Goal: Task Accomplishment & Management: Manage account settings

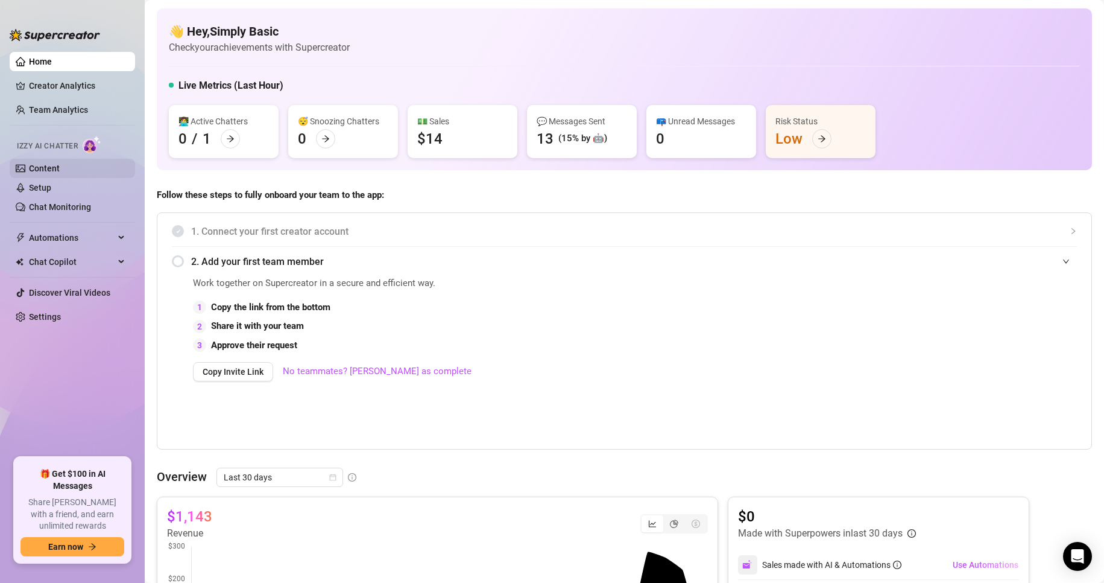
click at [60, 166] on link "Content" at bounding box center [44, 168] width 31 height 10
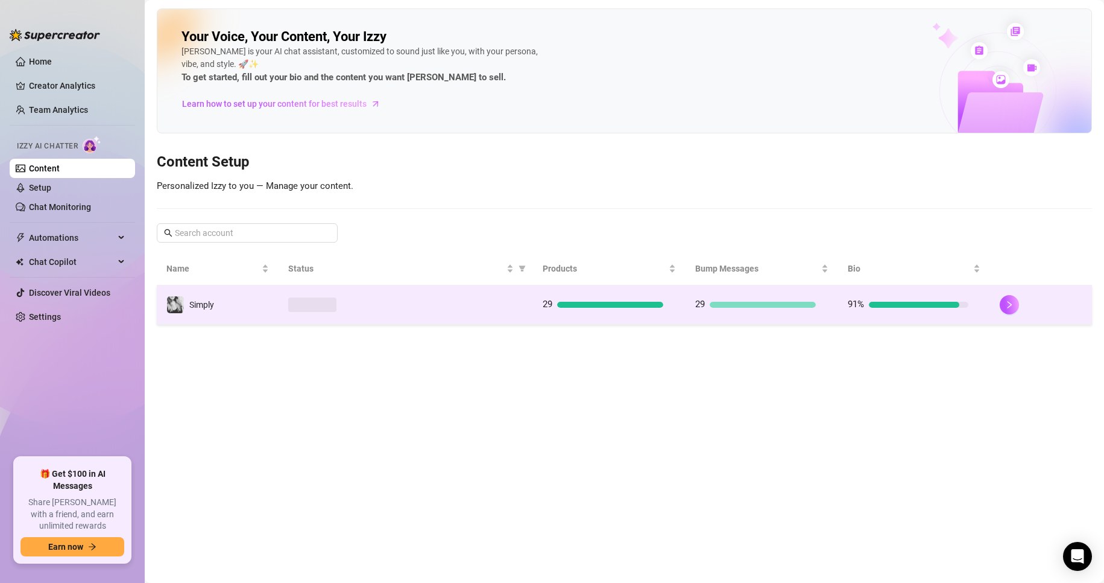
click at [406, 301] on div at bounding box center [405, 304] width 235 height 14
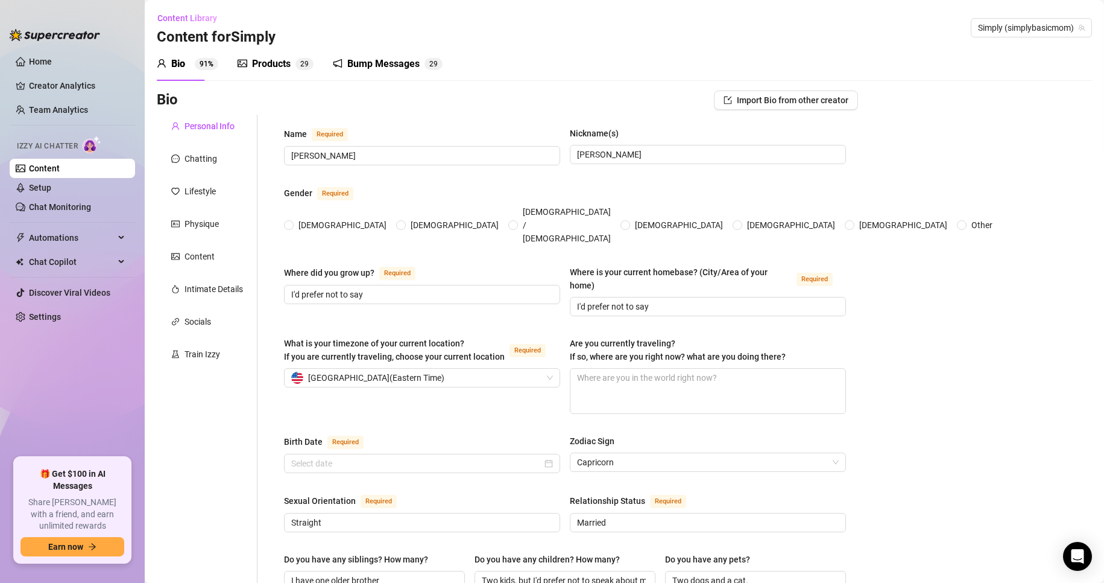
radio input "true"
type input "[DATE]"
click at [280, 66] on div "Products" at bounding box center [271, 64] width 39 height 14
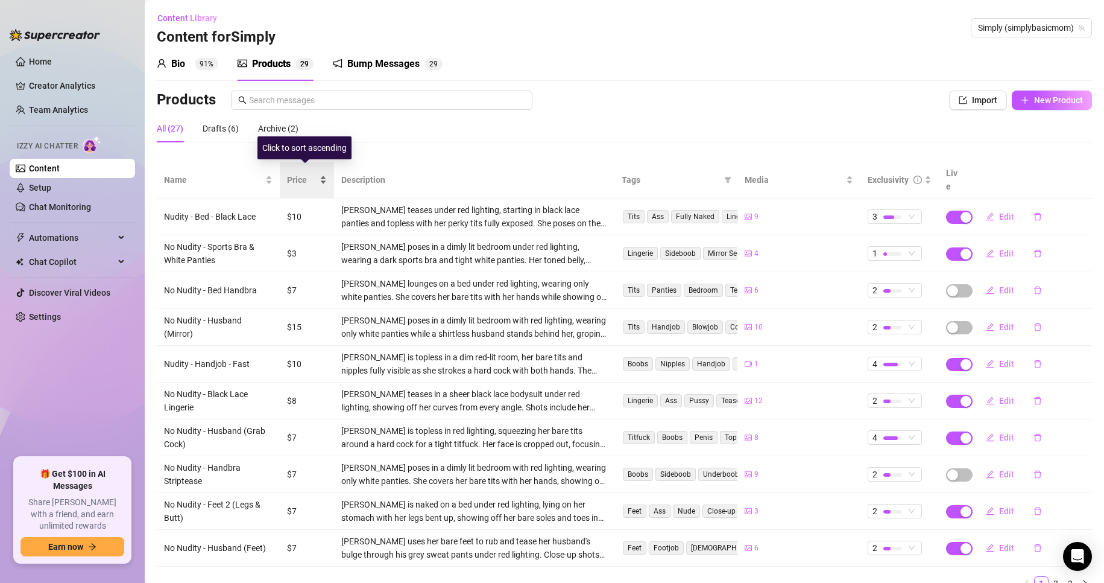
click at [324, 177] on div "Price" at bounding box center [307, 179] width 40 height 13
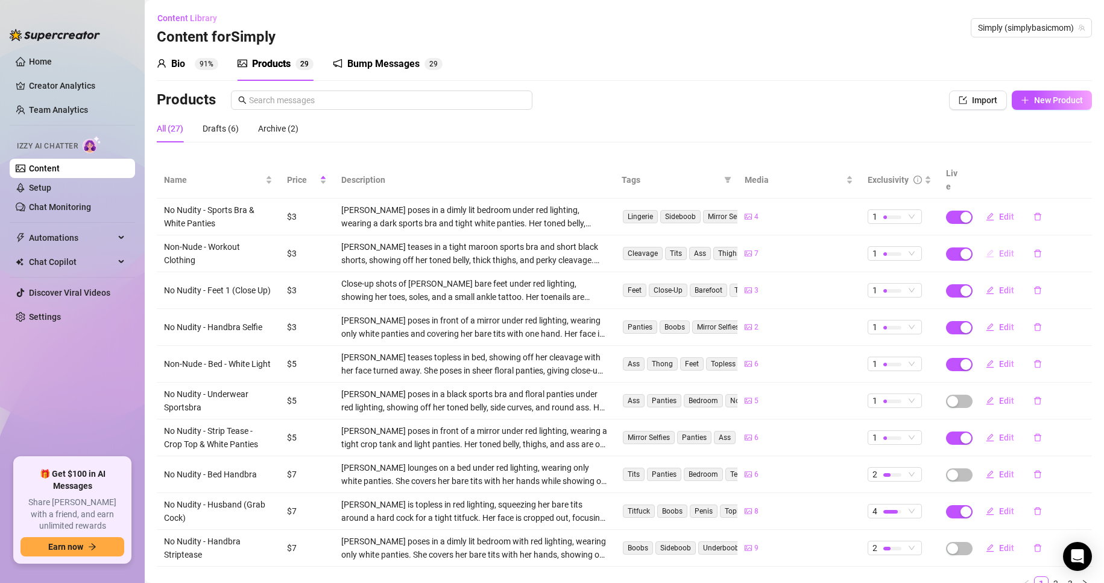
click at [986, 248] on span "button" at bounding box center [990, 253] width 8 height 10
click at [999, 248] on span "Edit" at bounding box center [1006, 253] width 15 height 10
type textarea "Type your message here..."
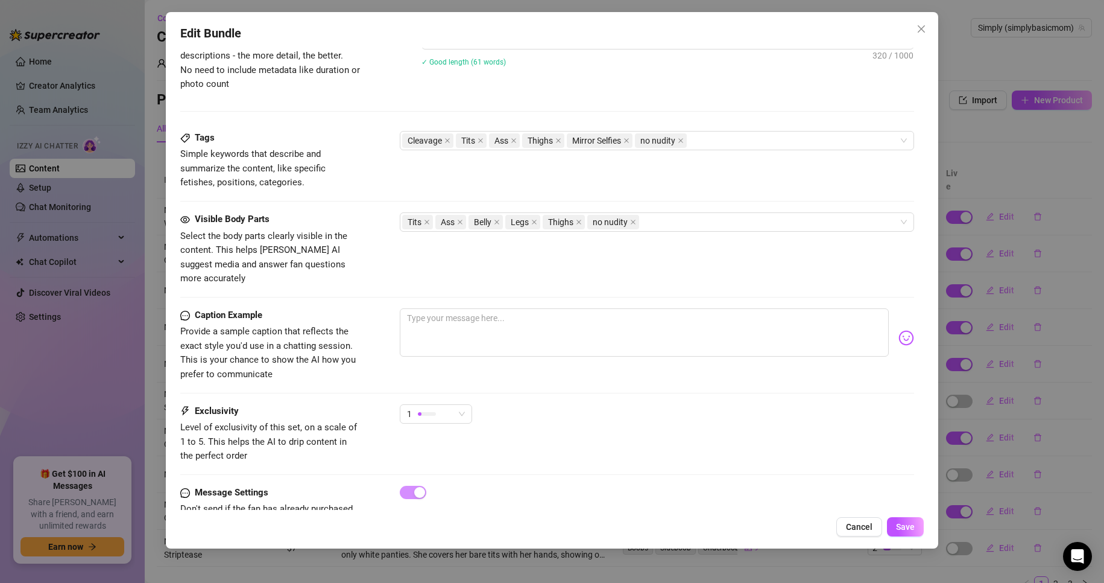
scroll to position [632, 0]
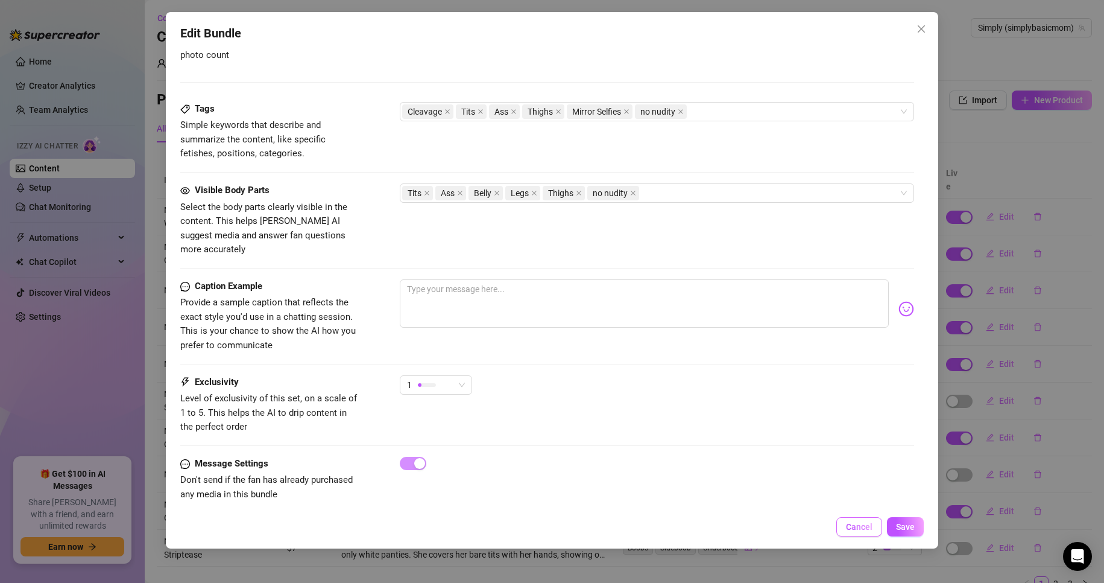
click at [851, 523] on span "Cancel" at bounding box center [859, 527] width 27 height 10
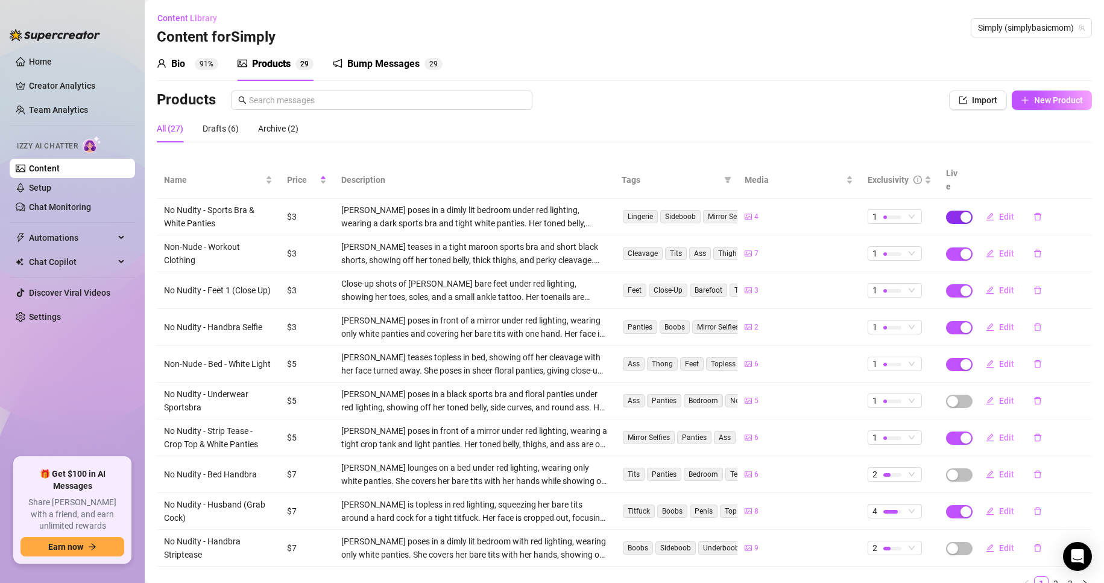
click at [946, 210] on span "button" at bounding box center [959, 216] width 27 height 13
click at [1046, 178] on span "OK" at bounding box center [1046, 175] width 11 height 10
click at [947, 212] on div "button" at bounding box center [952, 217] width 11 height 11
click at [1023, 176] on div "Cancel OK" at bounding box center [951, 175] width 185 height 14
click at [1027, 176] on button "OK" at bounding box center [1033, 175] width 20 height 14
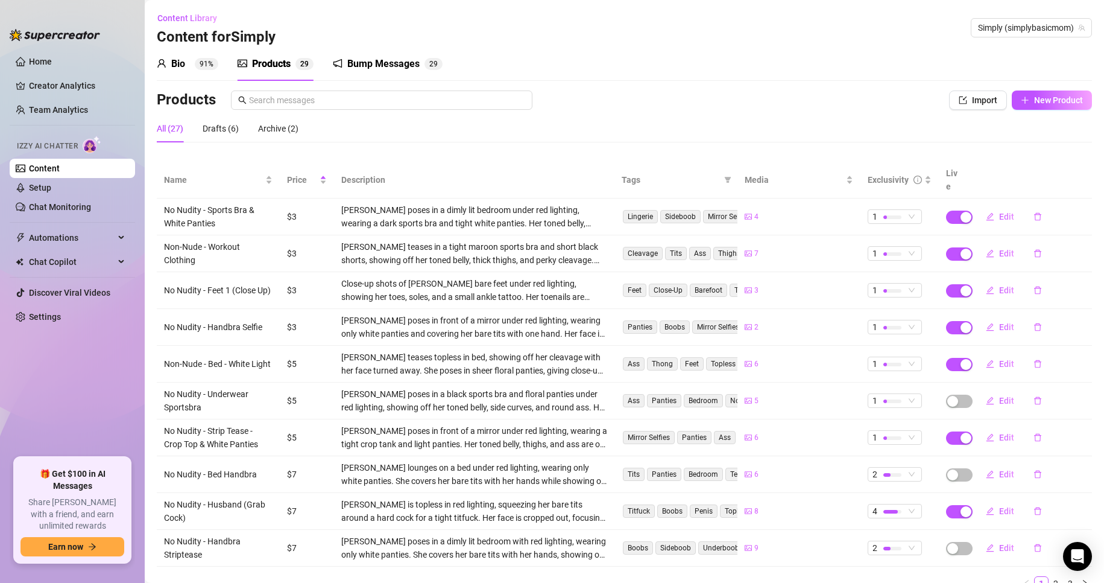
click at [939, 239] on td at bounding box center [954, 253] width 30 height 37
click at [946, 247] on span "button" at bounding box center [959, 253] width 27 height 13
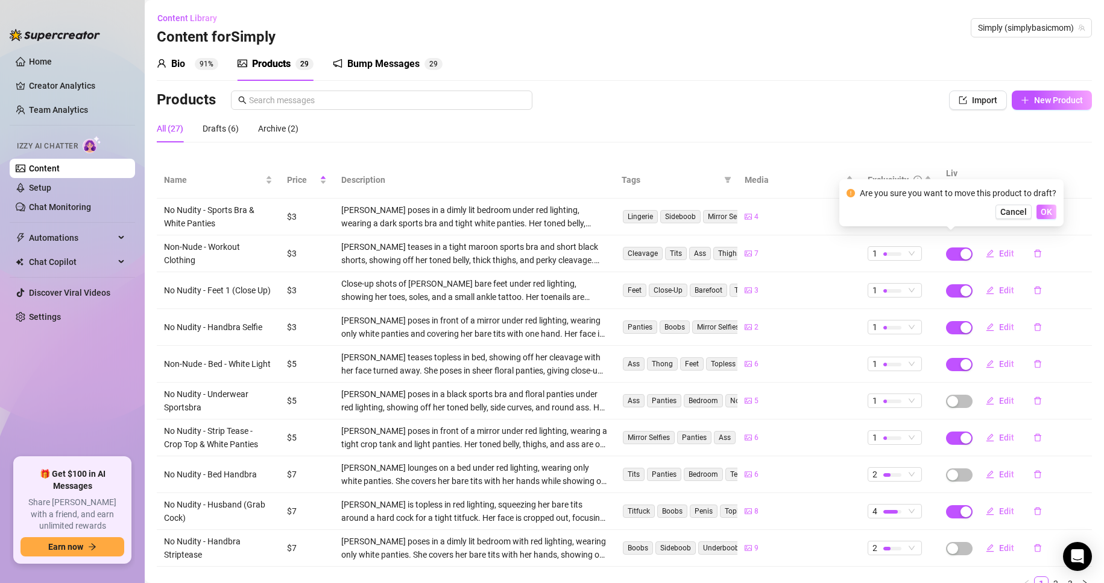
click at [1043, 213] on span "OK" at bounding box center [1046, 212] width 11 height 10
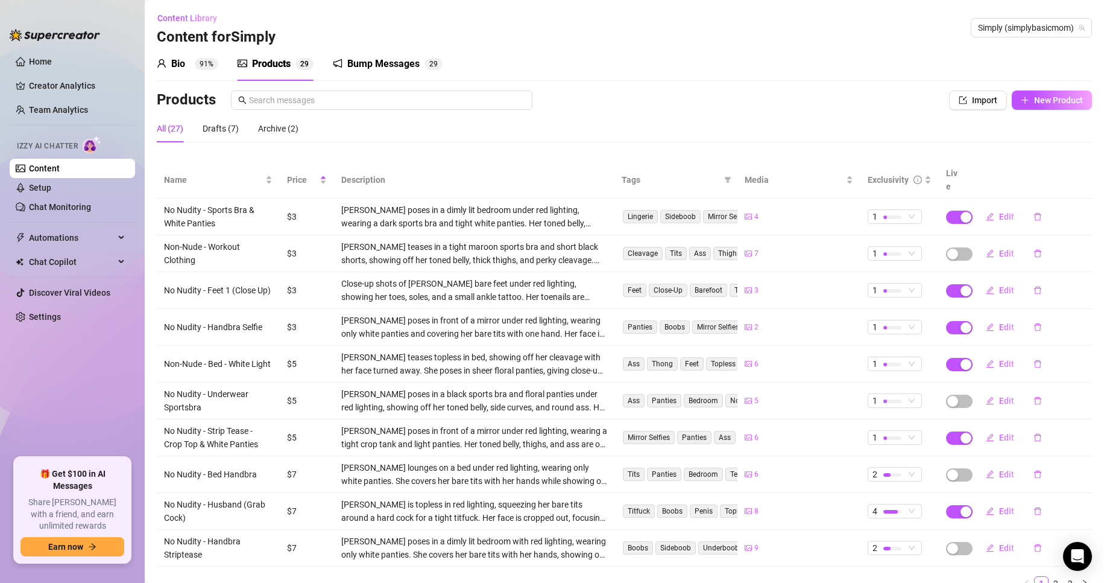
click at [298, 71] on div "Products 2 9" at bounding box center [276, 64] width 76 height 14
click at [51, 316] on link "Settings" at bounding box center [45, 317] width 32 height 10
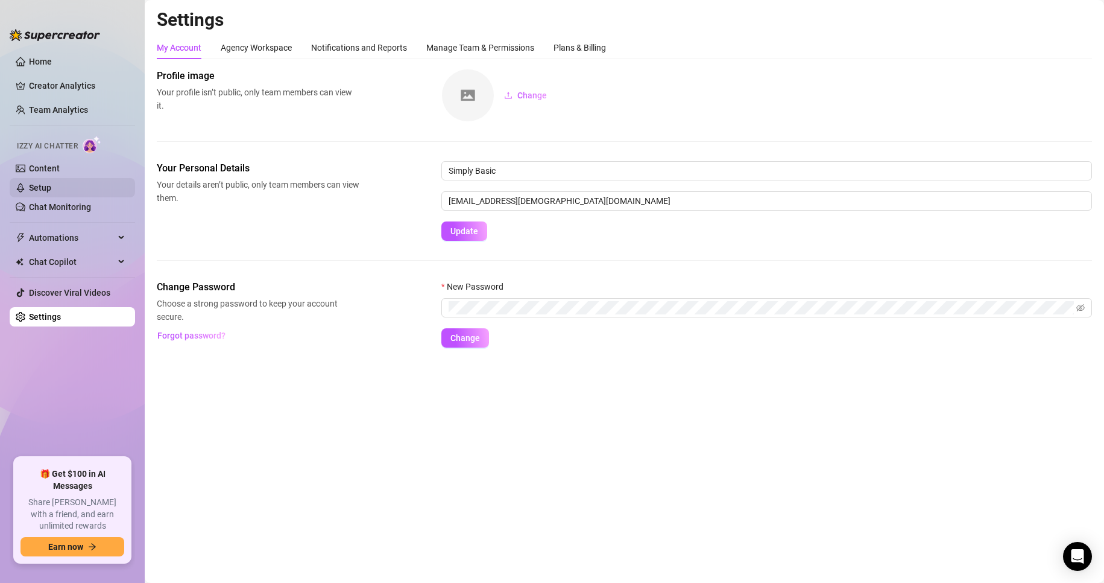
click at [51, 192] on link "Setup" at bounding box center [40, 188] width 22 height 10
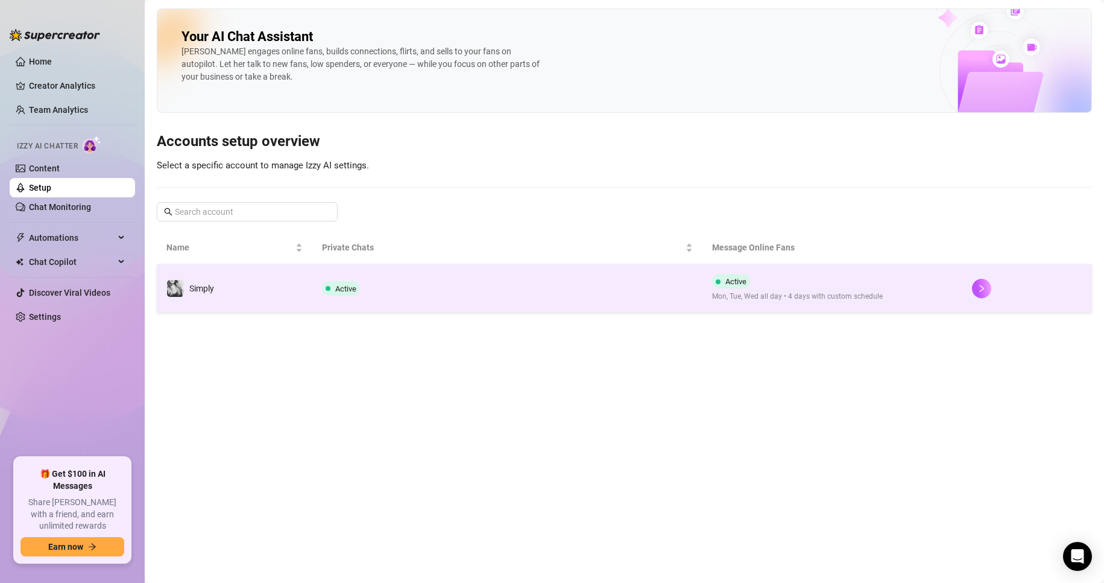
click at [311, 300] on td "Simply" at bounding box center [235, 288] width 156 height 48
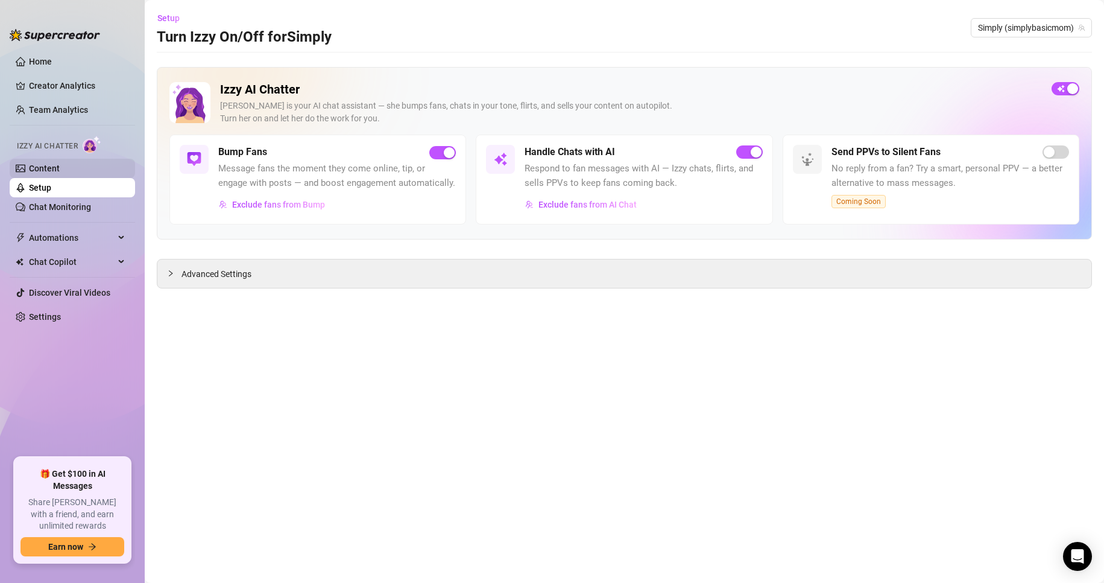
click at [43, 172] on link "Content" at bounding box center [44, 168] width 31 height 10
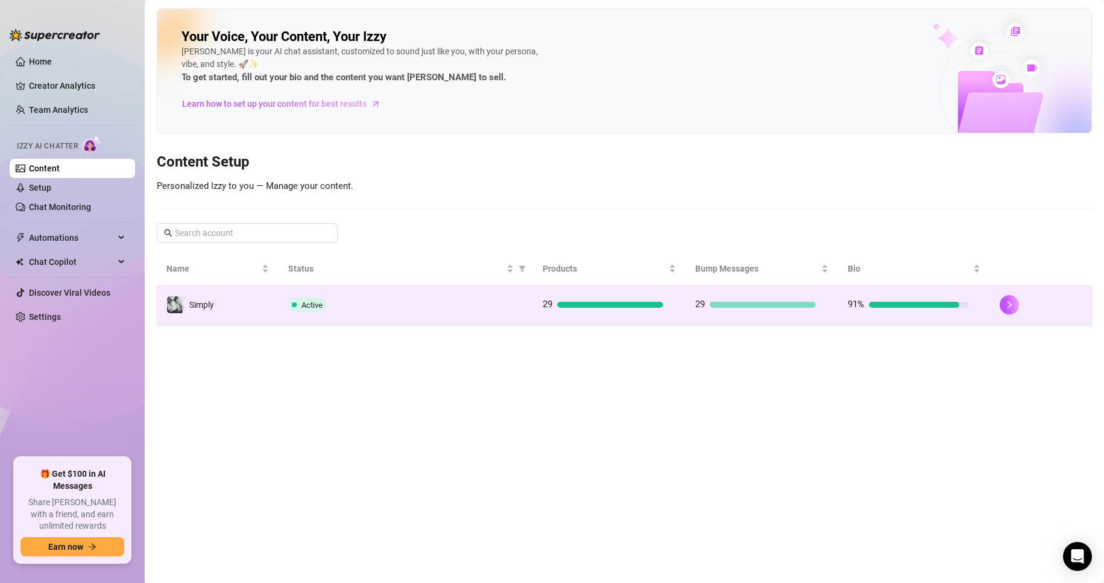
click at [346, 306] on div "Active" at bounding box center [405, 304] width 235 height 14
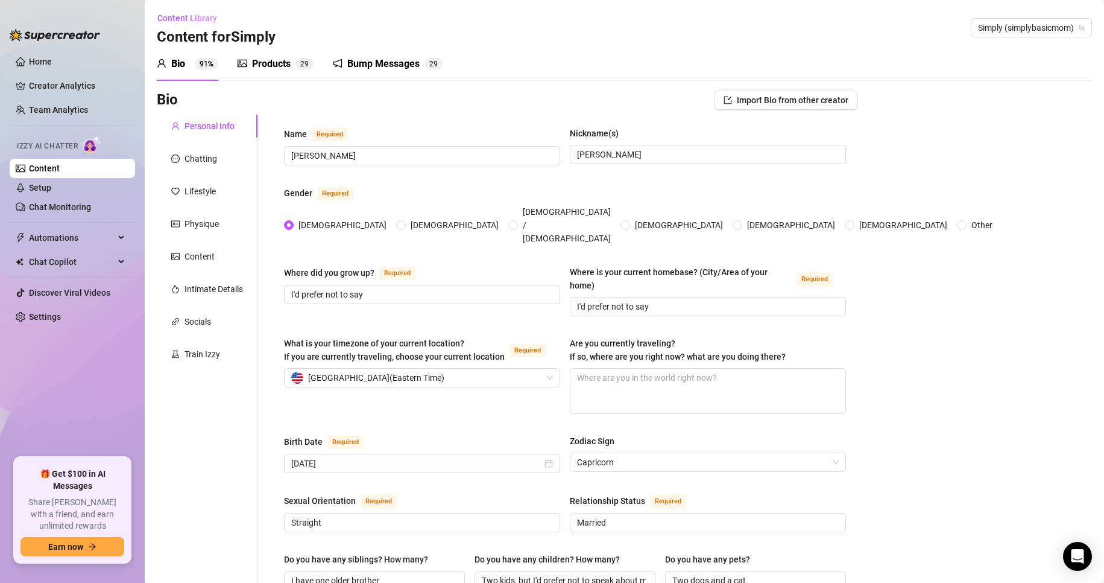
click at [264, 67] on div "Products" at bounding box center [271, 64] width 39 height 14
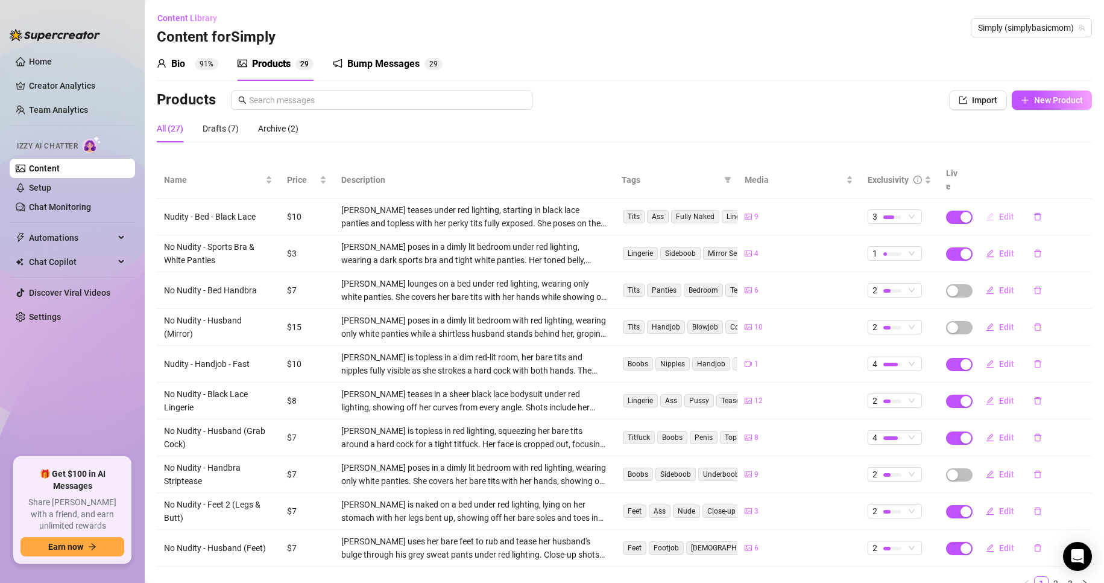
click at [986, 212] on icon "edit" at bounding box center [990, 216] width 8 height 8
type textarea "Unlock to see everything completely uncensored."
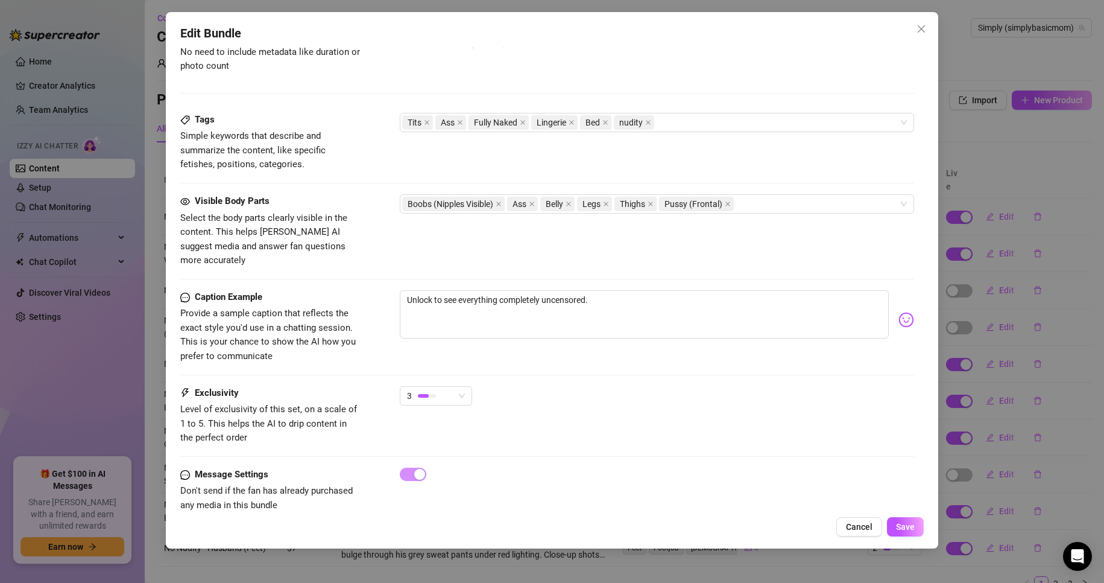
scroll to position [697, 0]
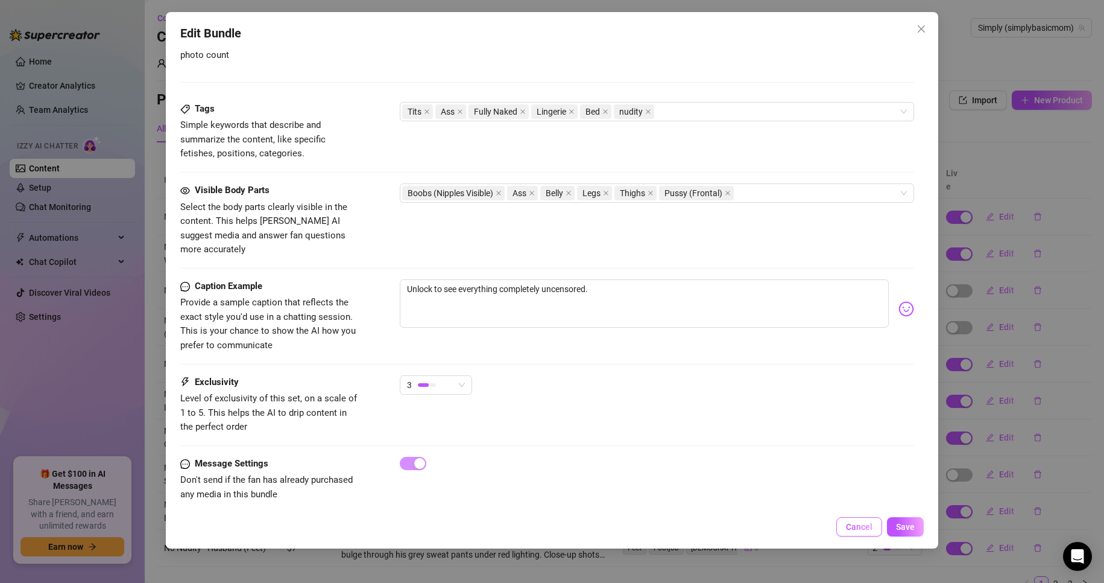
click at [851, 524] on span "Cancel" at bounding box center [859, 527] width 27 height 10
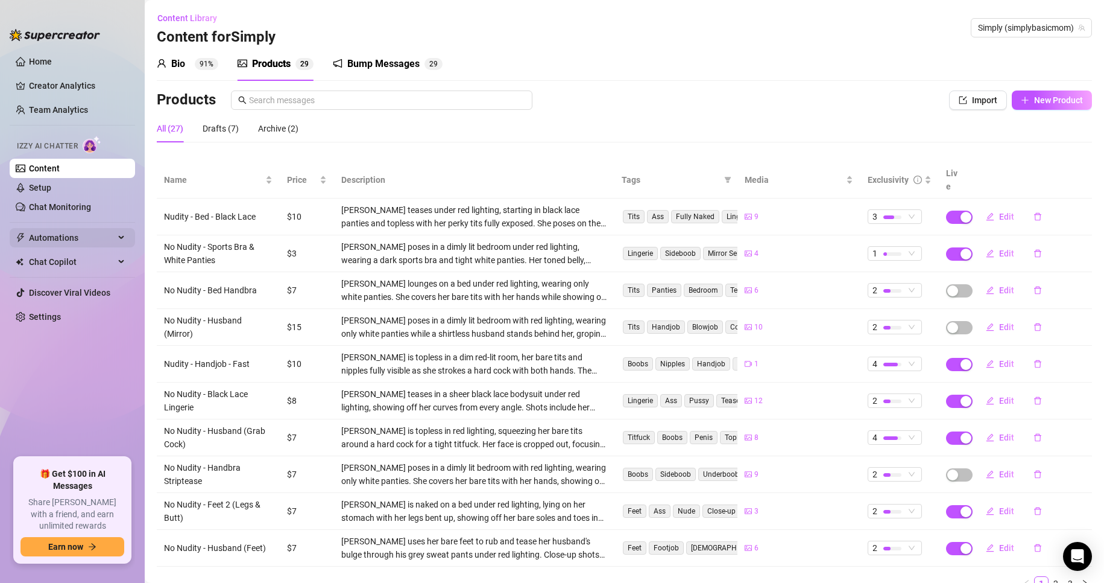
click at [119, 240] on div "Automations" at bounding box center [72, 237] width 125 height 19
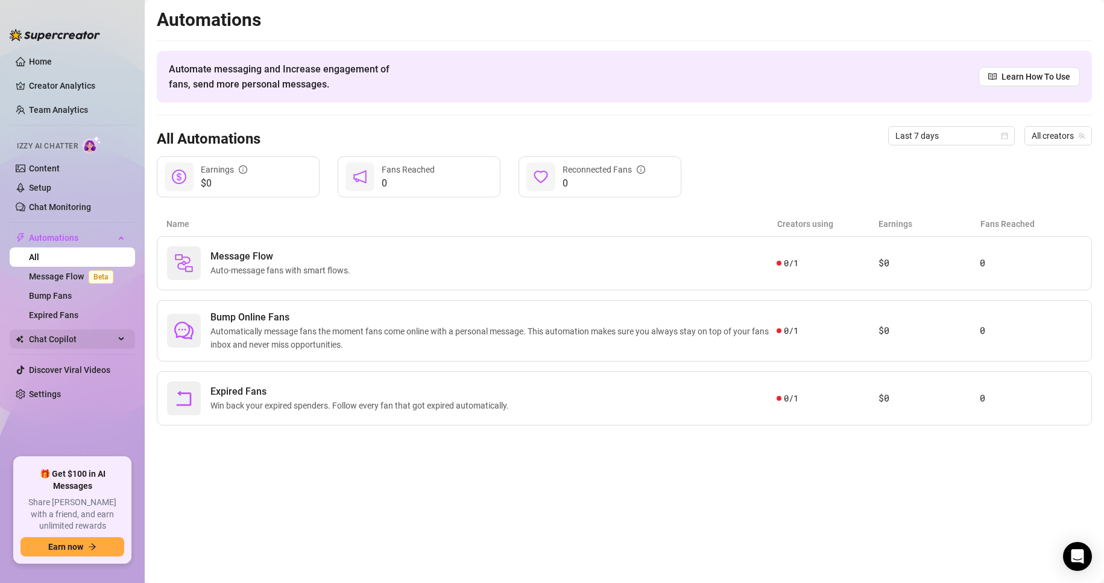
click at [121, 339] on icon at bounding box center [122, 339] width 6 height 0
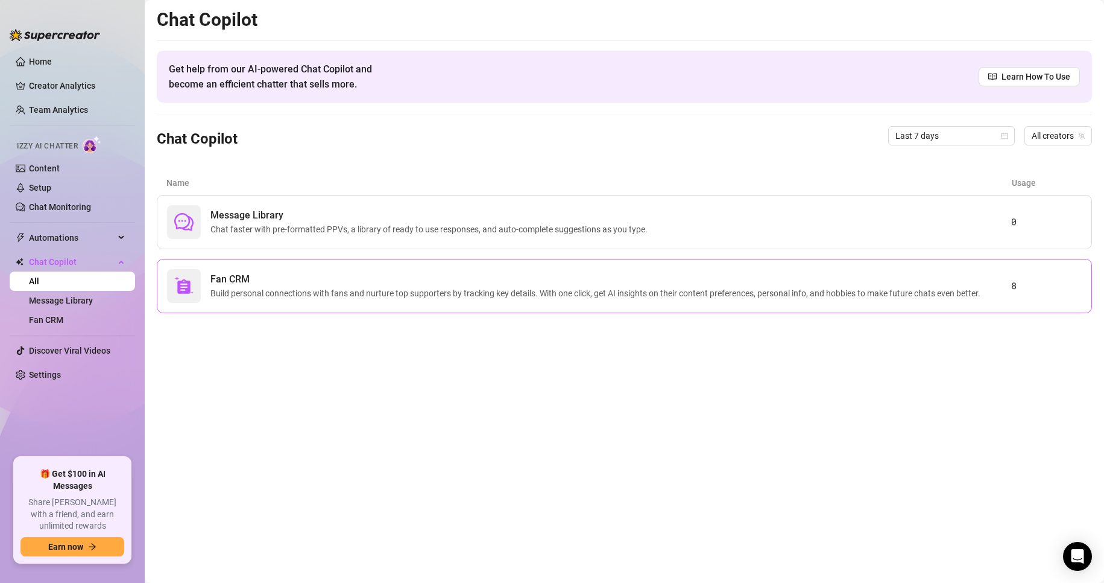
click at [292, 294] on span "Build personal connections with fans and nurture top supporters by tracking key…" at bounding box center [597, 292] width 775 height 13
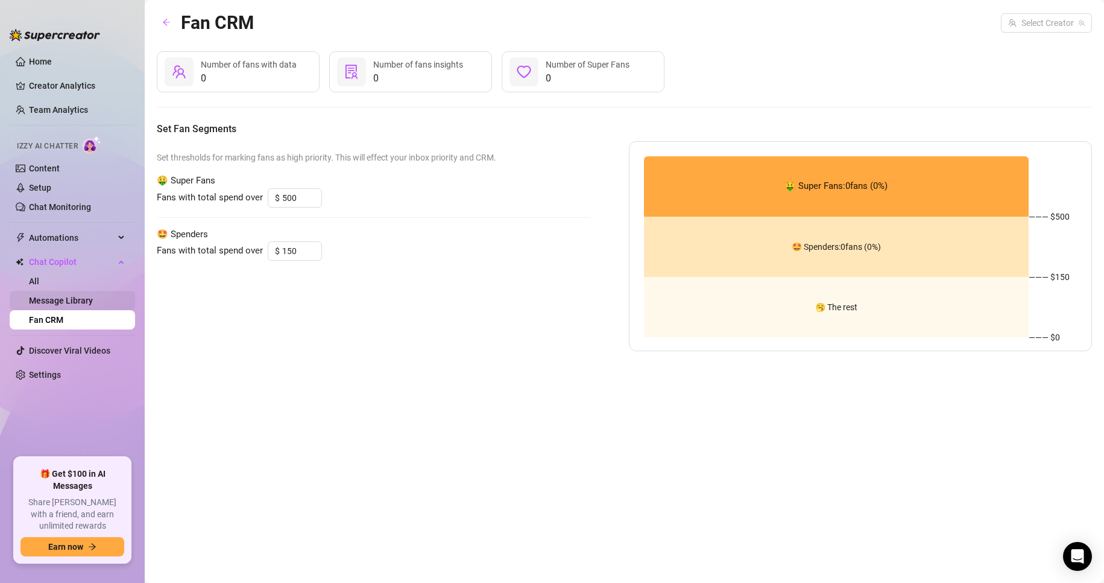
click at [93, 295] on link "Message Library" at bounding box center [61, 300] width 64 height 10
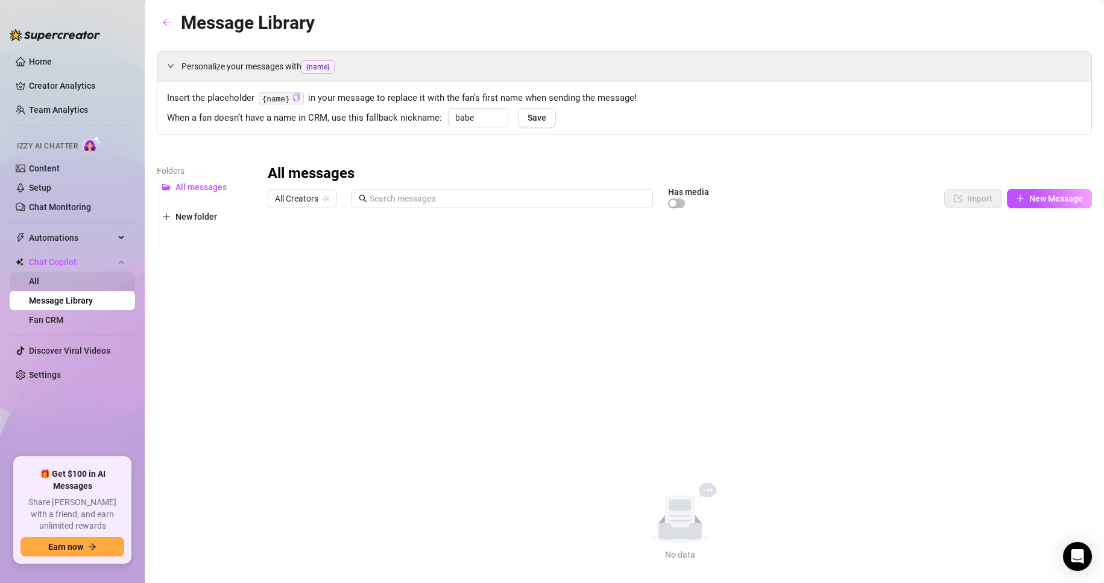
click at [39, 282] on link "All" at bounding box center [34, 281] width 10 height 10
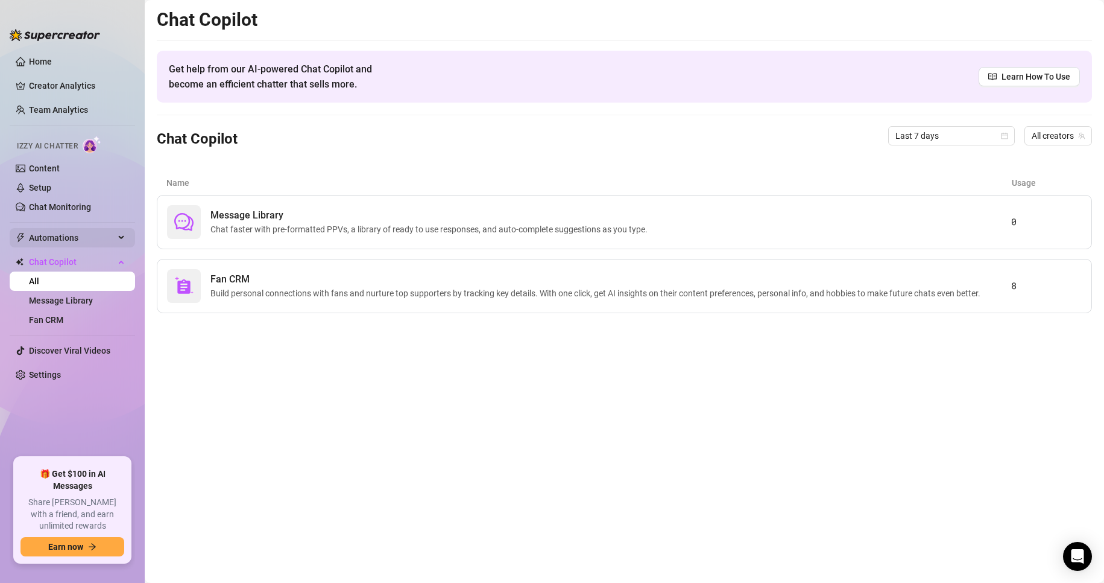
click at [63, 236] on span "Automations" at bounding box center [72, 237] width 86 height 19
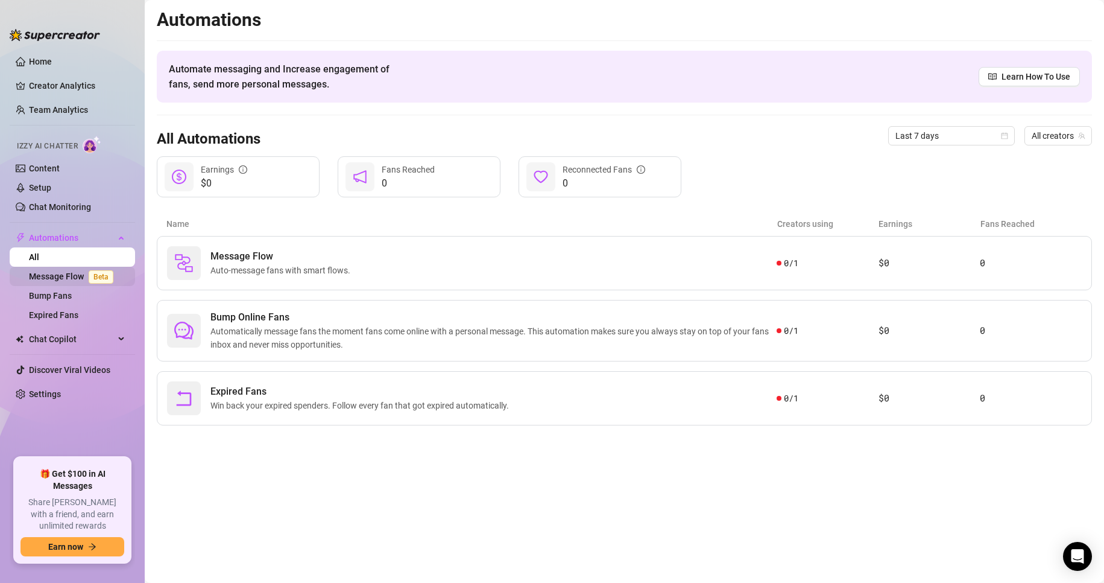
click at [72, 280] on link "Message Flow Beta" at bounding box center [73, 276] width 89 height 10
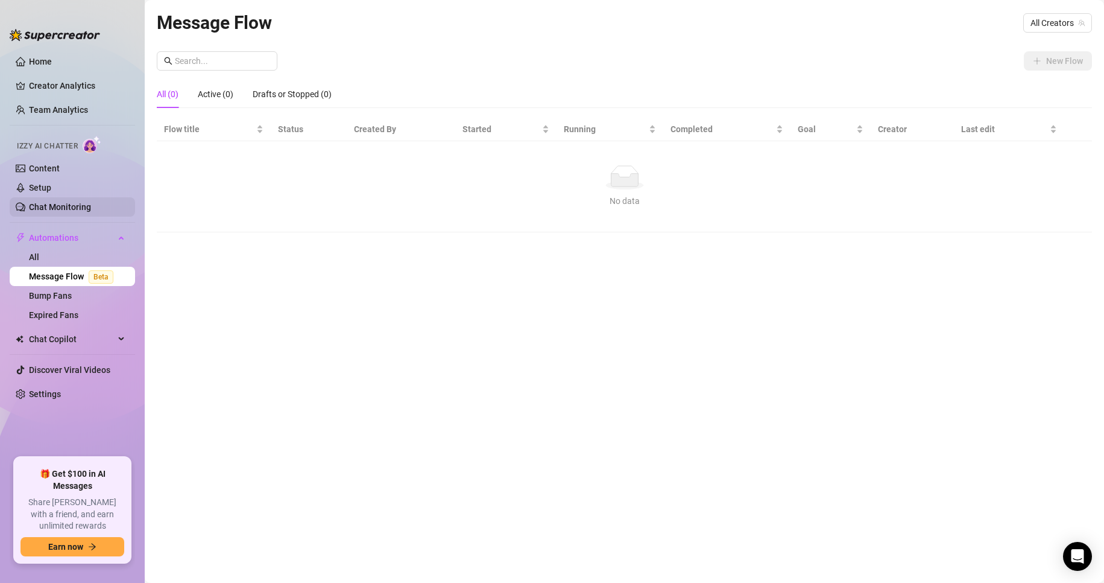
click at [62, 208] on link "Chat Monitoring" at bounding box center [60, 207] width 62 height 10
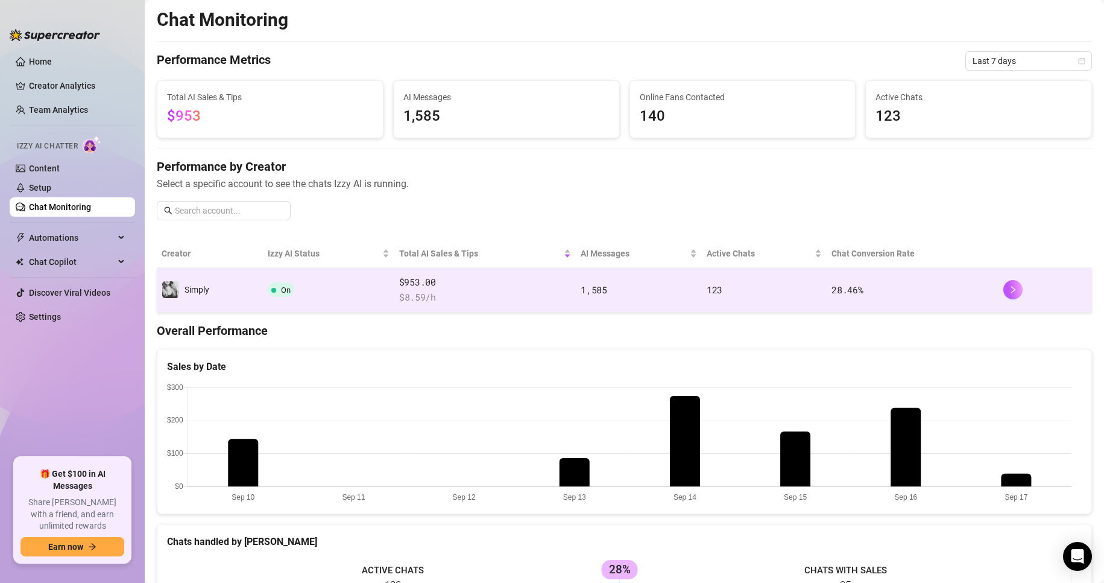
click at [350, 299] on td "On" at bounding box center [328, 290] width 131 height 45
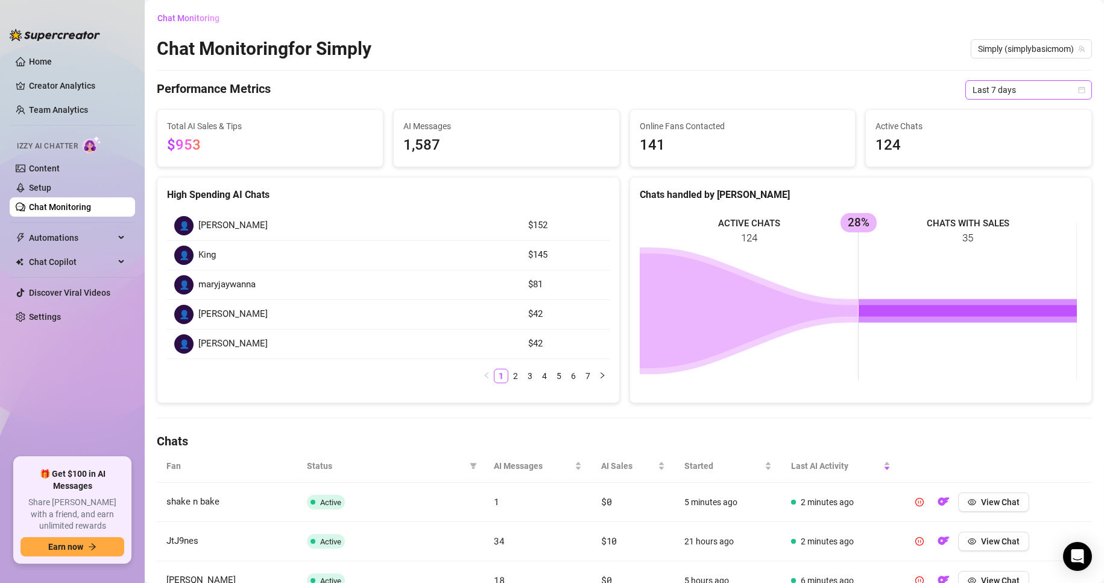
click at [1078, 92] on icon "calendar" at bounding box center [1081, 89] width 7 height 7
click at [999, 171] on div "Last 90 days" at bounding box center [1018, 171] width 107 height 13
click at [90, 233] on span "Automations" at bounding box center [72, 237] width 86 height 19
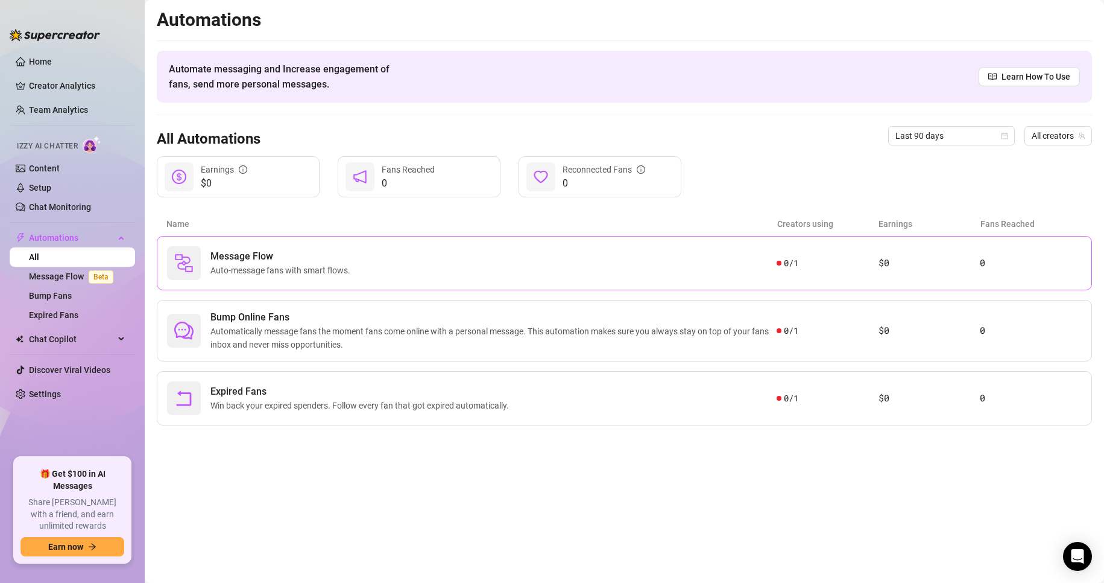
click at [416, 257] on div "Message Flow Auto-message fans with smart flows." at bounding box center [472, 263] width 610 height 34
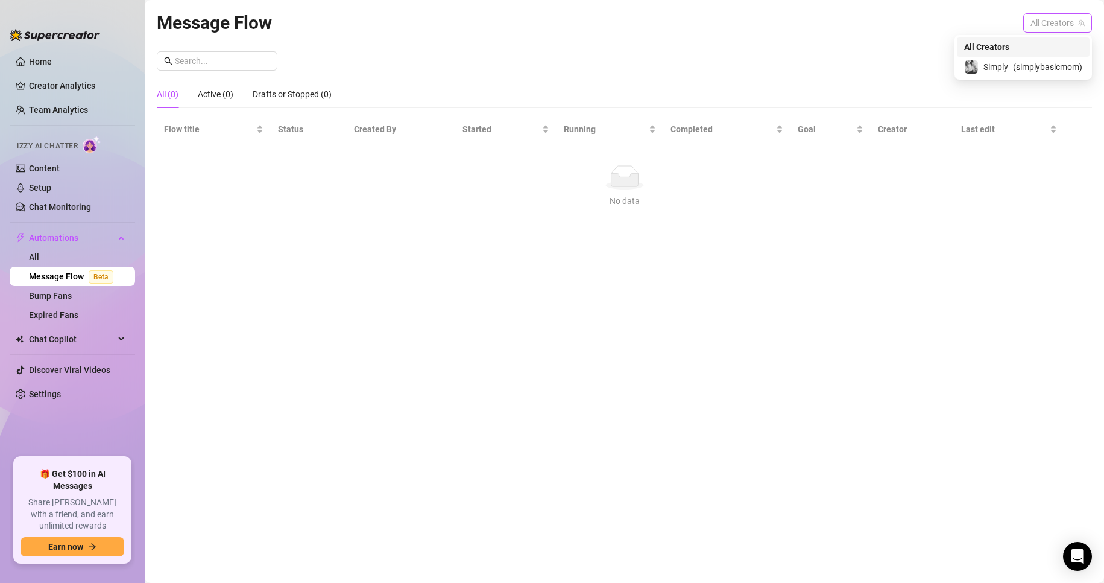
click at [1068, 25] on span "All Creators" at bounding box center [1058, 23] width 54 height 18
click at [1039, 65] on span "( simplybasicmom )" at bounding box center [1047, 66] width 69 height 13
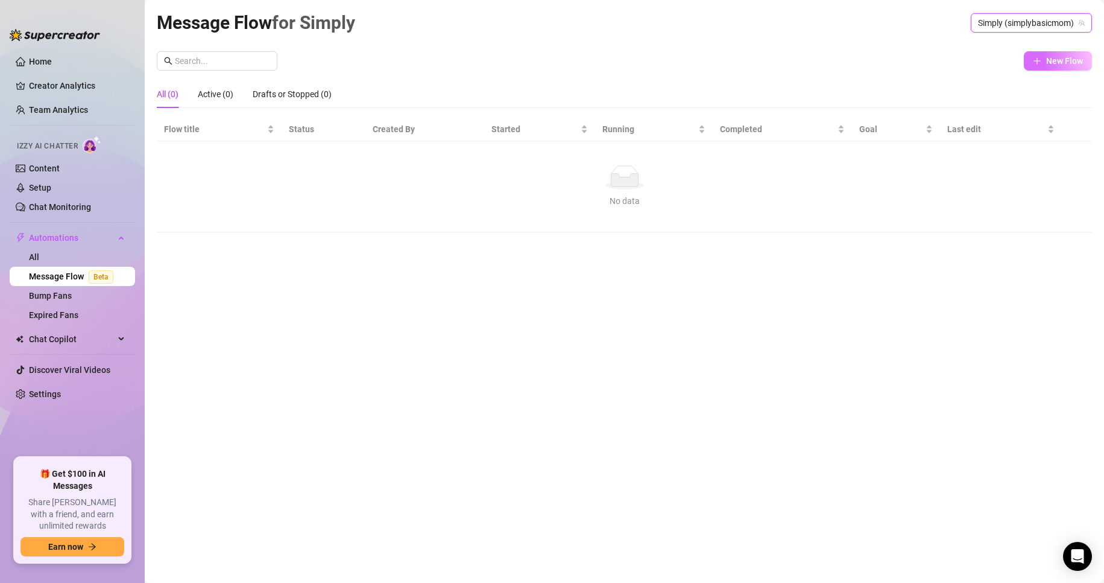
click at [1051, 66] on button "New Flow" at bounding box center [1058, 60] width 68 height 19
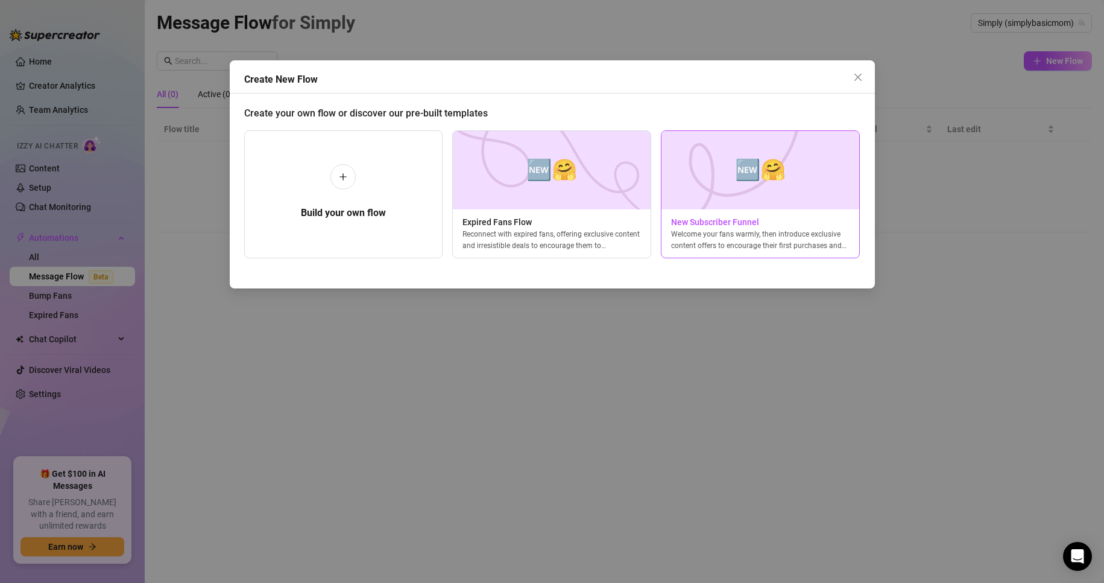
click at [807, 241] on div "Welcome your fans warmly, then introduce exclusive content offers to encourage …" at bounding box center [761, 240] width 198 height 22
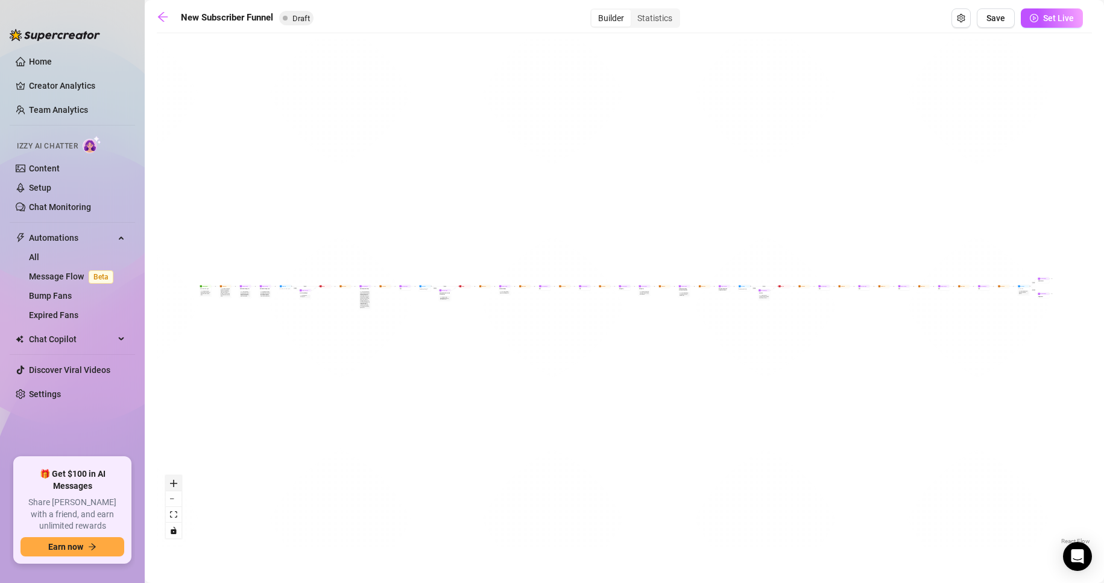
click at [173, 484] on icon "zoom in" at bounding box center [173, 482] width 7 height 7
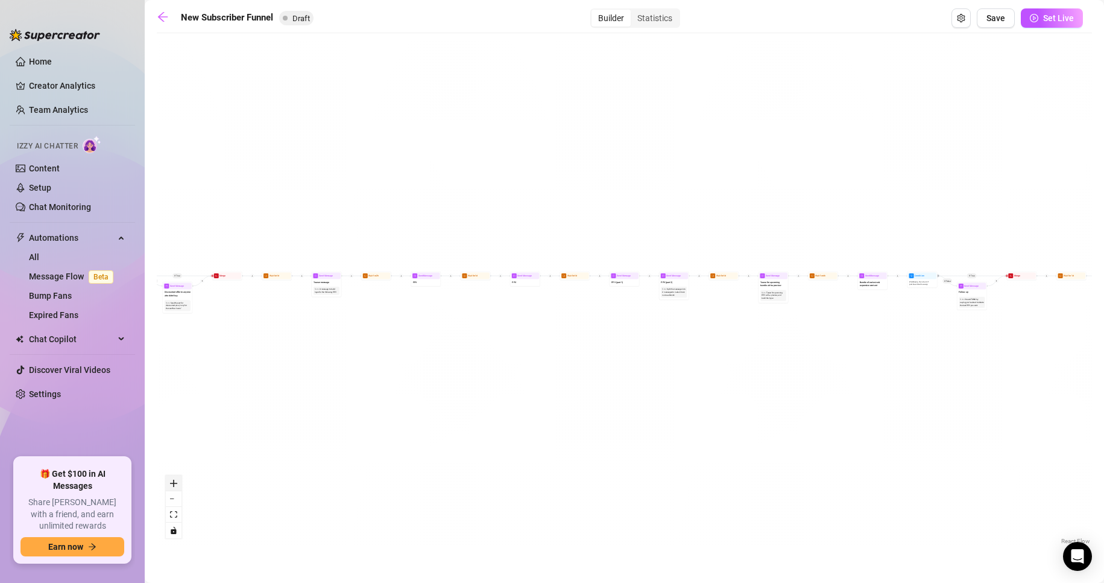
click at [173, 484] on icon "zoom in" at bounding box center [173, 482] width 7 height 7
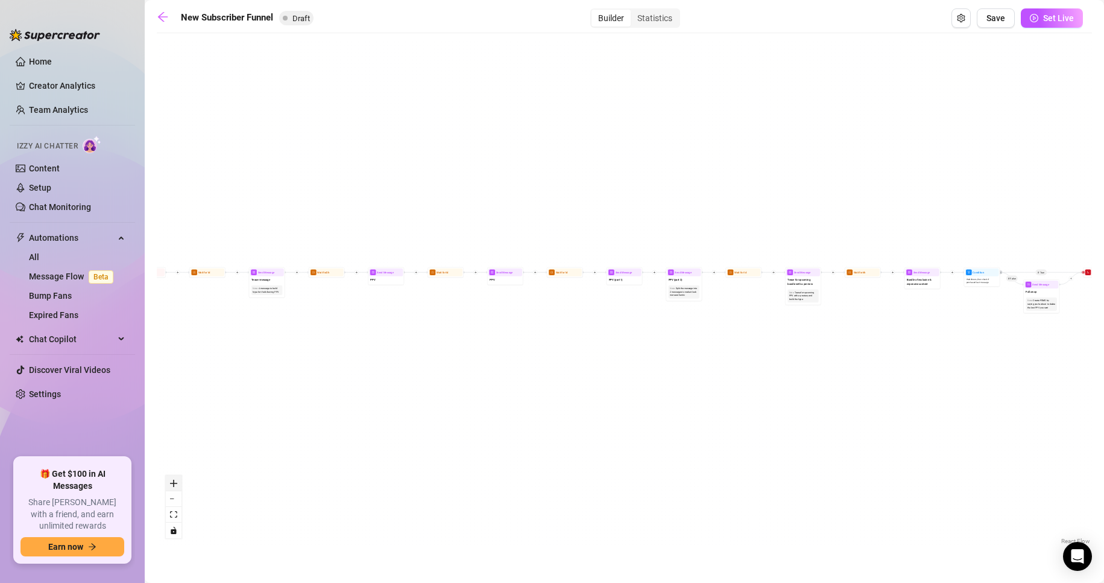
click at [173, 484] on icon "zoom in" at bounding box center [173, 482] width 7 height 7
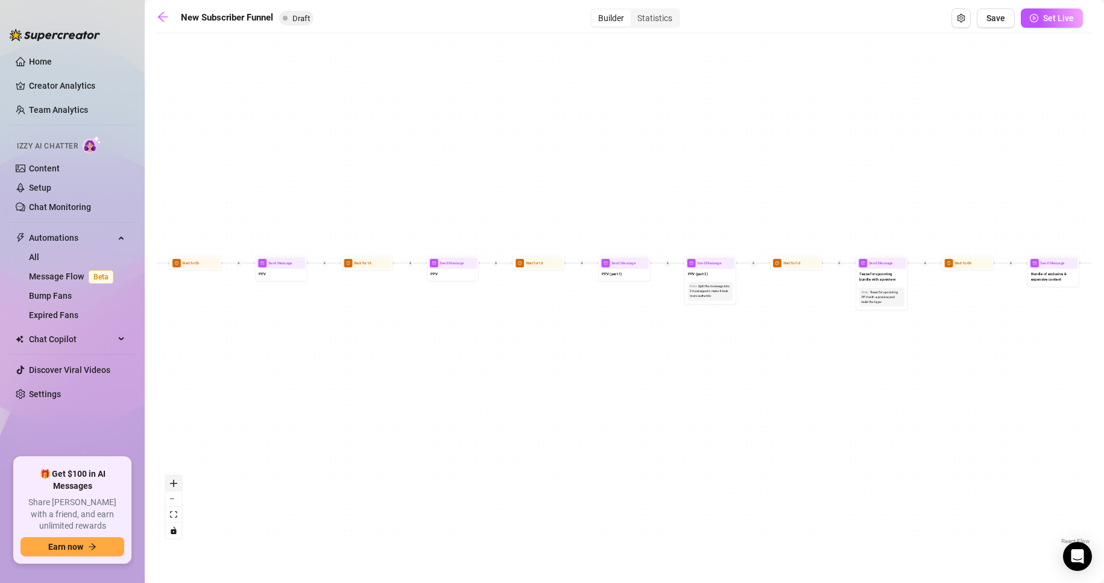
click at [173, 484] on icon "zoom in" at bounding box center [173, 482] width 7 height 7
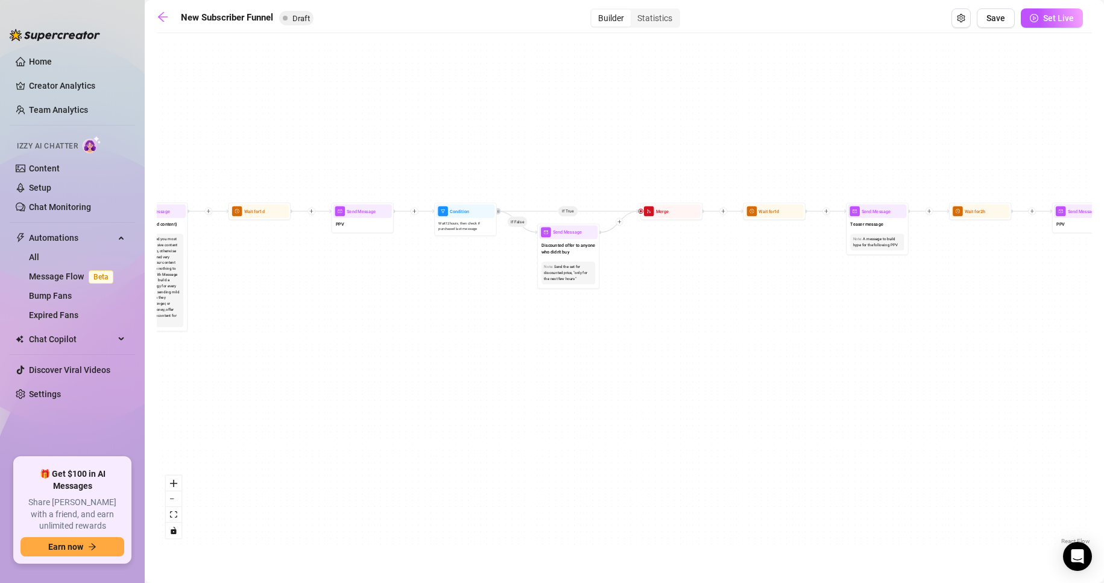
drag, startPoint x: 244, startPoint y: 406, endPoint x: 1113, endPoint y: 359, distance: 870.8
click at [1104, 359] on html "Home Creator Analytics Team Analytics Izzy AI Chatter Content Setup Chat Monito…" at bounding box center [552, 291] width 1104 height 583
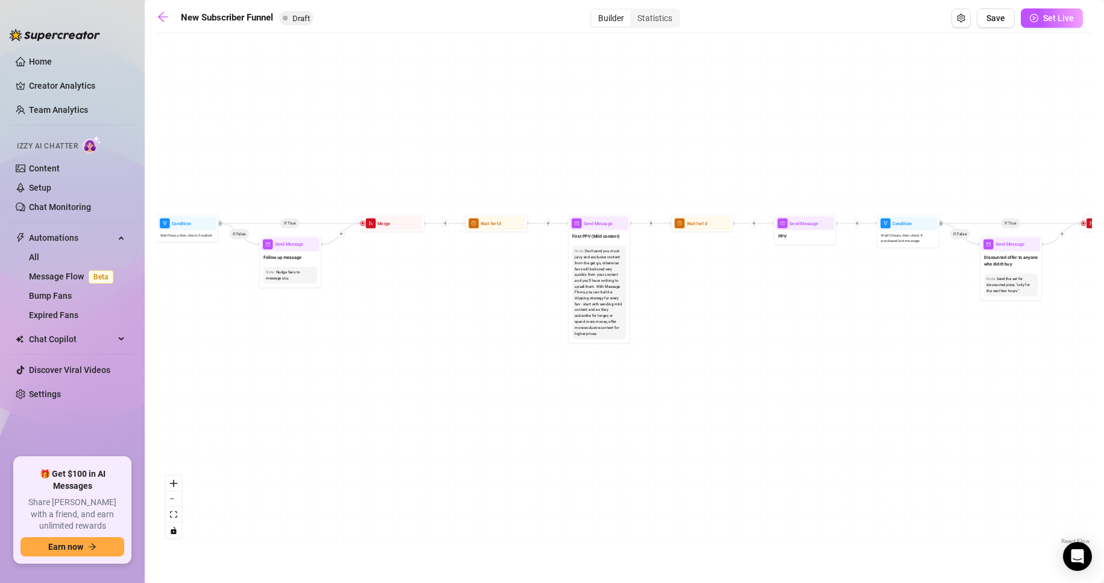
drag, startPoint x: 466, startPoint y: 367, endPoint x: 944, endPoint y: 375, distance: 478.9
click at [937, 377] on div "If True If True If True If False If False If False If True If False Merge Merge…" at bounding box center [624, 293] width 935 height 508
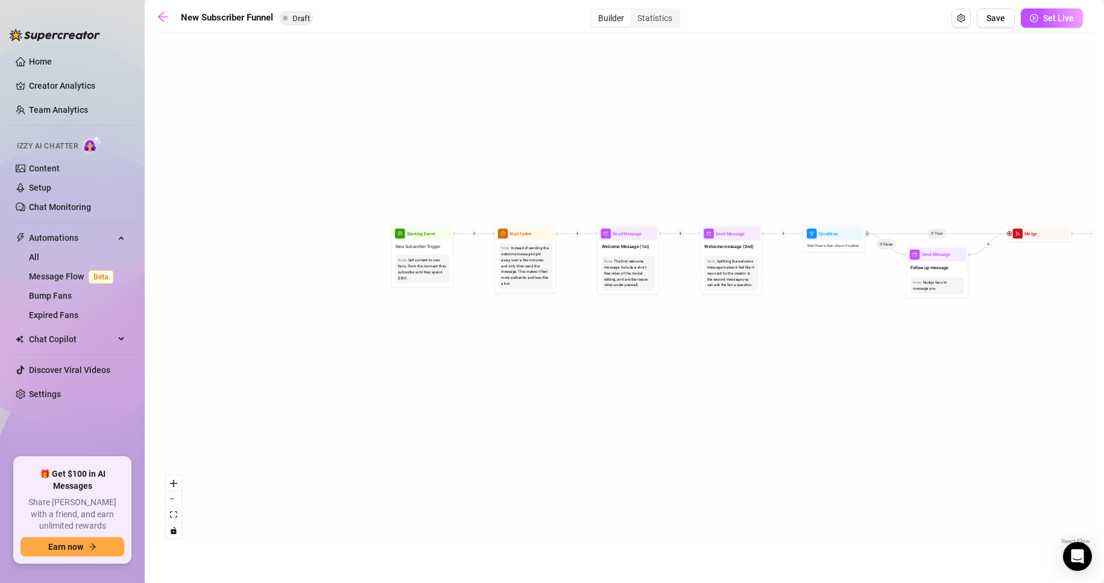
drag, startPoint x: 297, startPoint y: 409, endPoint x: 916, endPoint y: 422, distance: 618.9
click at [916, 422] on div "If True If True If True If False If False If False If True If False Merge Merge…" at bounding box center [624, 293] width 935 height 508
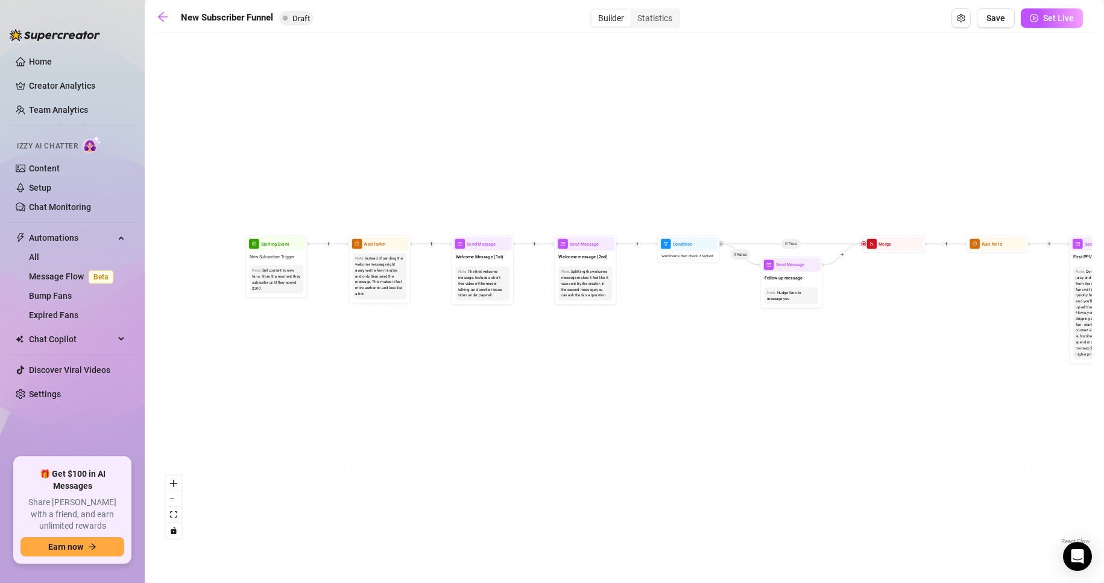
drag, startPoint x: 873, startPoint y: 421, endPoint x: 690, endPoint y: 432, distance: 182.4
click at [690, 432] on div "If True If True If True If False If False If False If True If False Merge Merge…" at bounding box center [624, 293] width 935 height 508
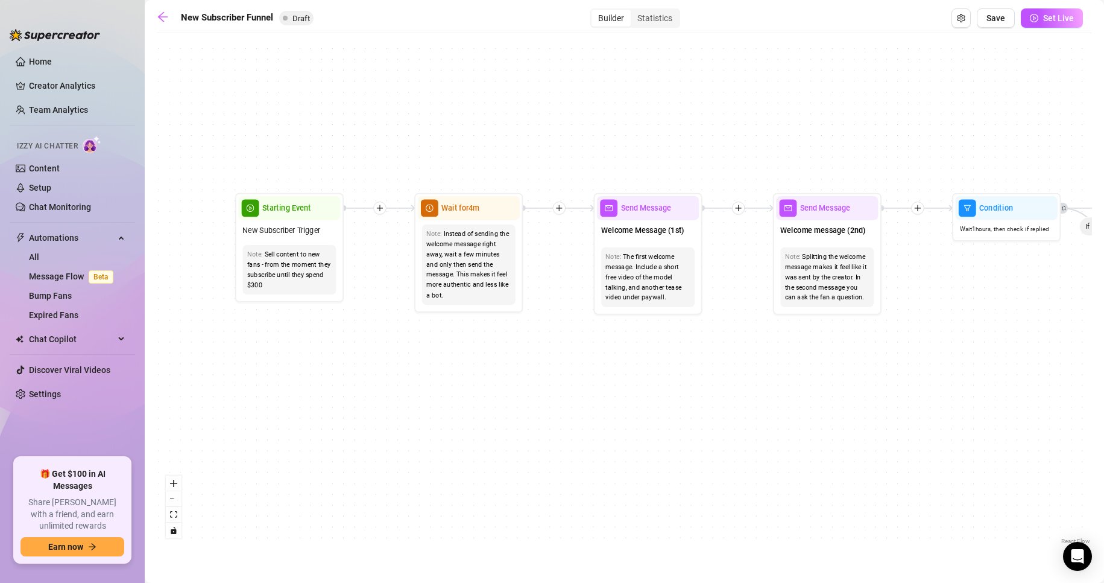
drag, startPoint x: 745, startPoint y: 358, endPoint x: 802, endPoint y: 354, distance: 57.4
click at [802, 354] on div "If True If True If True If False If False If False If True If False Merge Merge…" at bounding box center [624, 293] width 935 height 508
click at [475, 209] on span "Wait for 4m" at bounding box center [460, 208] width 38 height 12
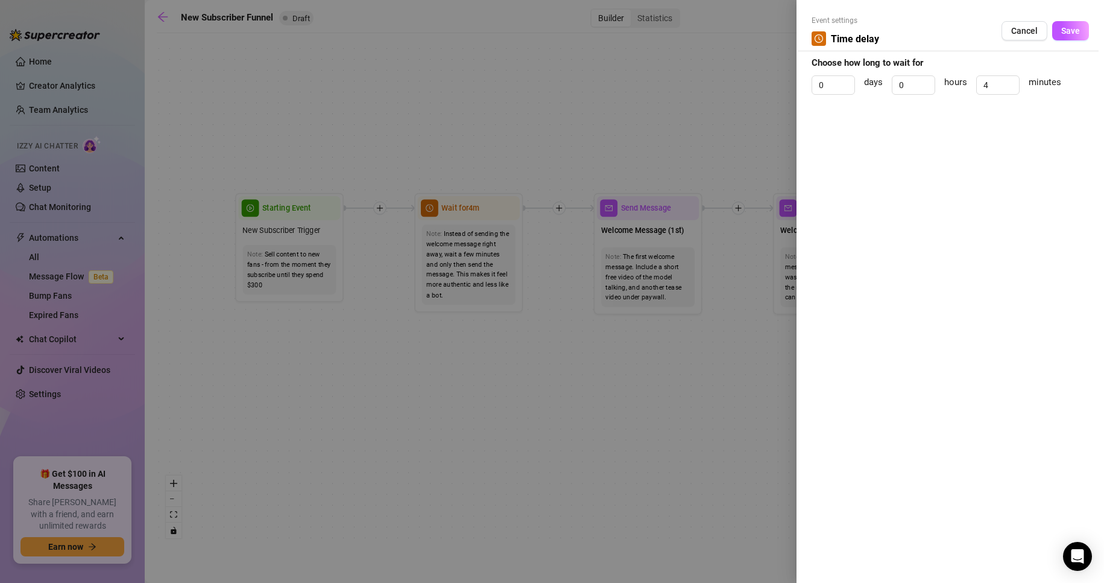
click at [484, 353] on div at bounding box center [552, 291] width 1104 height 583
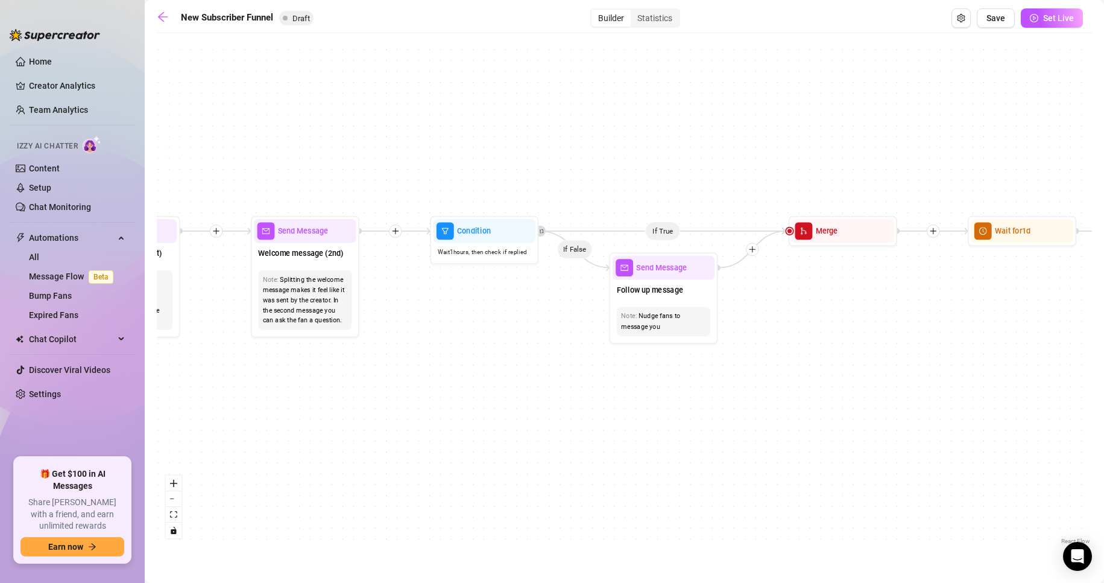
drag, startPoint x: 882, startPoint y: 347, endPoint x: 360, endPoint y: 370, distance: 522.7
click at [360, 370] on div "If True If True If True If False If False If False If True If False Merge Merge…" at bounding box center [624, 293] width 935 height 508
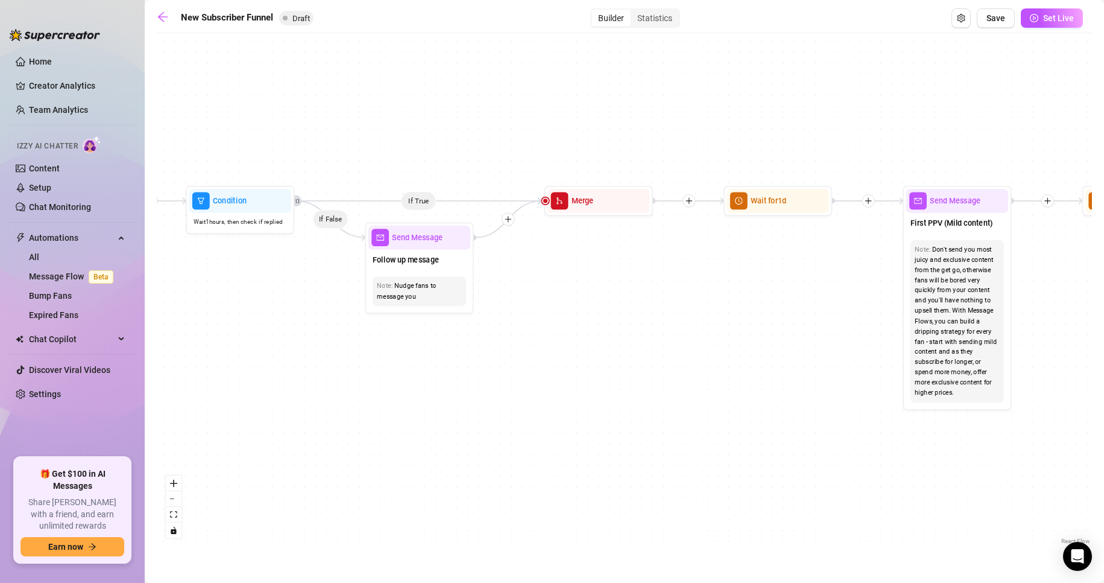
drag, startPoint x: 919, startPoint y: 385, endPoint x: 675, endPoint y: 355, distance: 246.1
click at [675, 355] on div "If True If True If True If False If False If False If True If False Merge Merge…" at bounding box center [624, 293] width 935 height 508
click at [171, 19] on link at bounding box center [166, 18] width 18 height 14
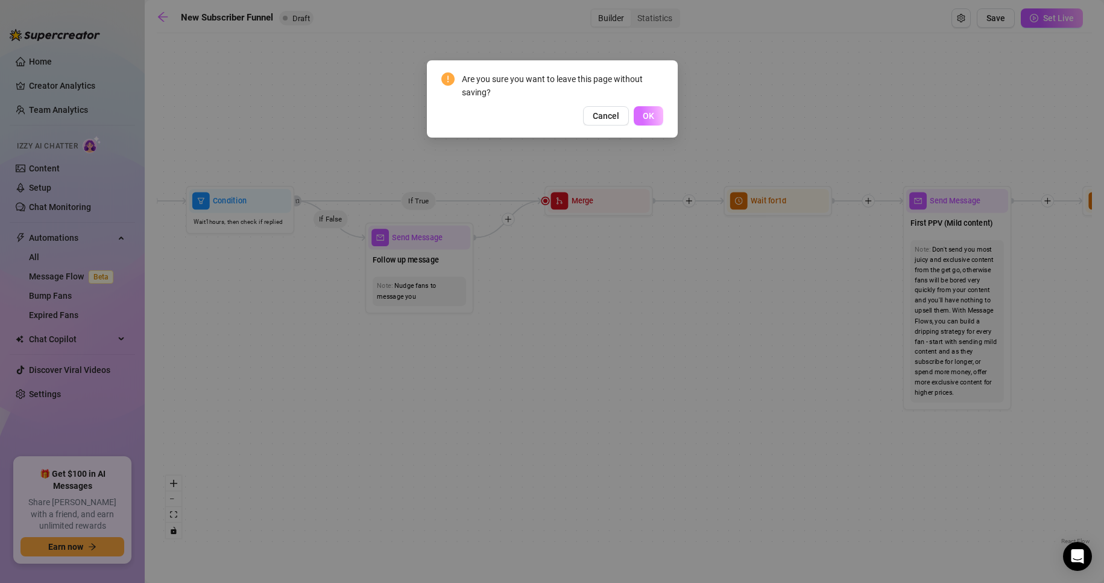
click at [654, 116] on button "OK" at bounding box center [649, 115] width 30 height 19
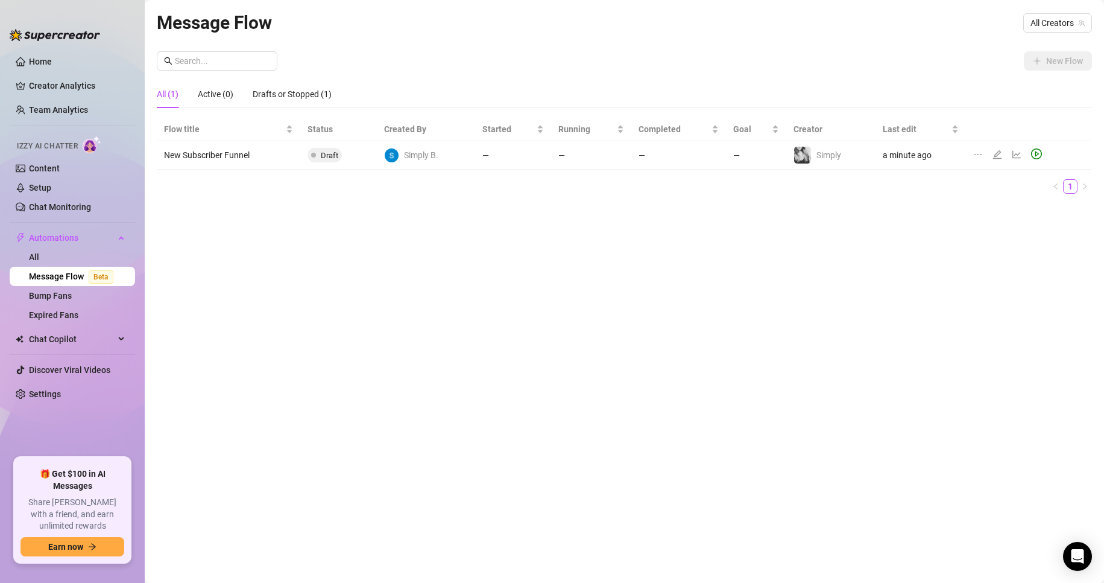
click at [455, 168] on td "Simply B." at bounding box center [426, 155] width 98 height 28
click at [454, 162] on td "Simply B." at bounding box center [426, 155] width 98 height 28
click at [977, 153] on icon "ellipsis" at bounding box center [978, 155] width 10 height 10
click at [996, 210] on span "Delete" at bounding box center [1042, 211] width 92 height 13
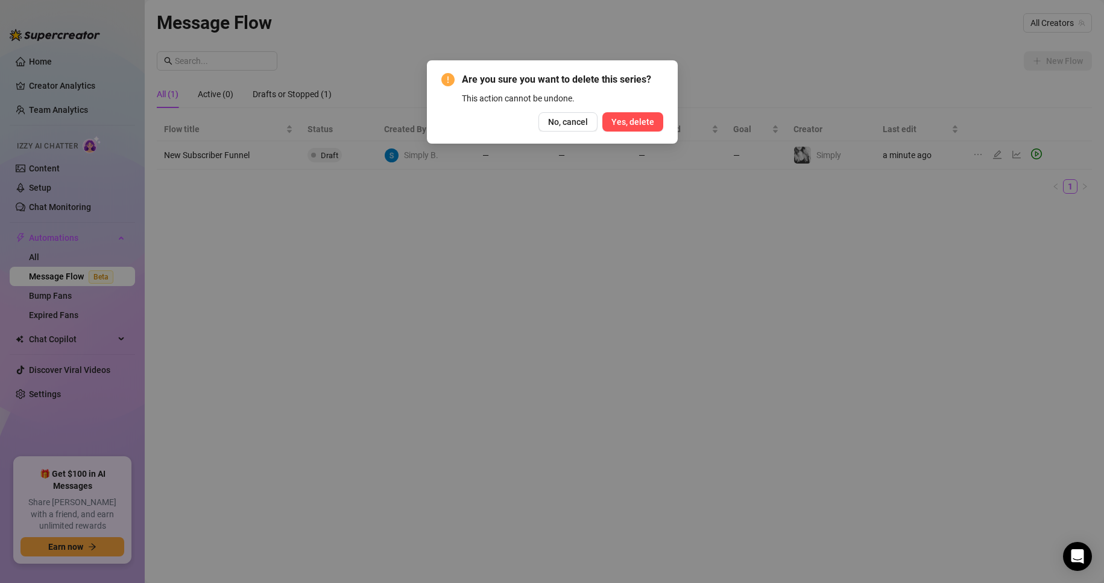
click at [651, 124] on span "Yes, delete" at bounding box center [632, 122] width 43 height 10
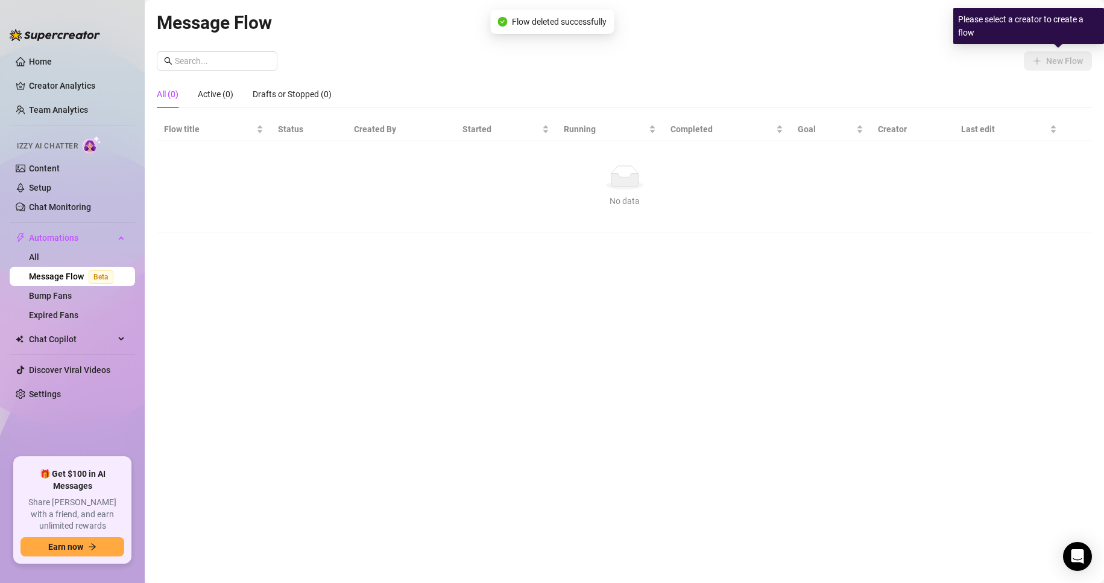
click at [1078, 29] on div "Please select a creator to create a flow" at bounding box center [1028, 26] width 151 height 36
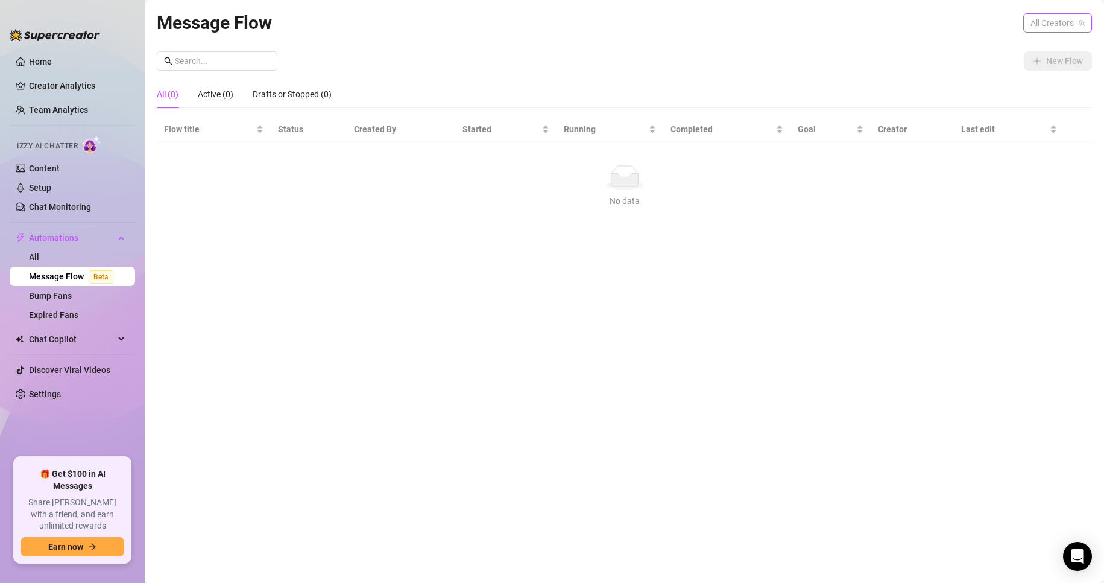
click at [1056, 28] on span "All Creators" at bounding box center [1058, 23] width 54 height 18
click at [1032, 60] on span "( simplybasicmom )" at bounding box center [1047, 66] width 69 height 13
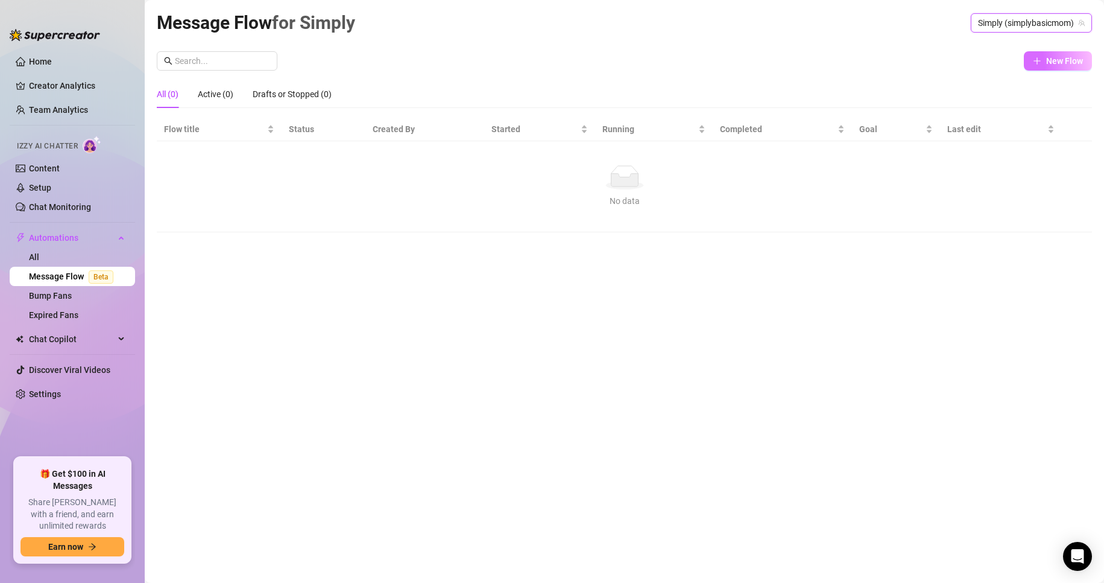
click at [1059, 57] on span "New Flow" at bounding box center [1064, 61] width 37 height 10
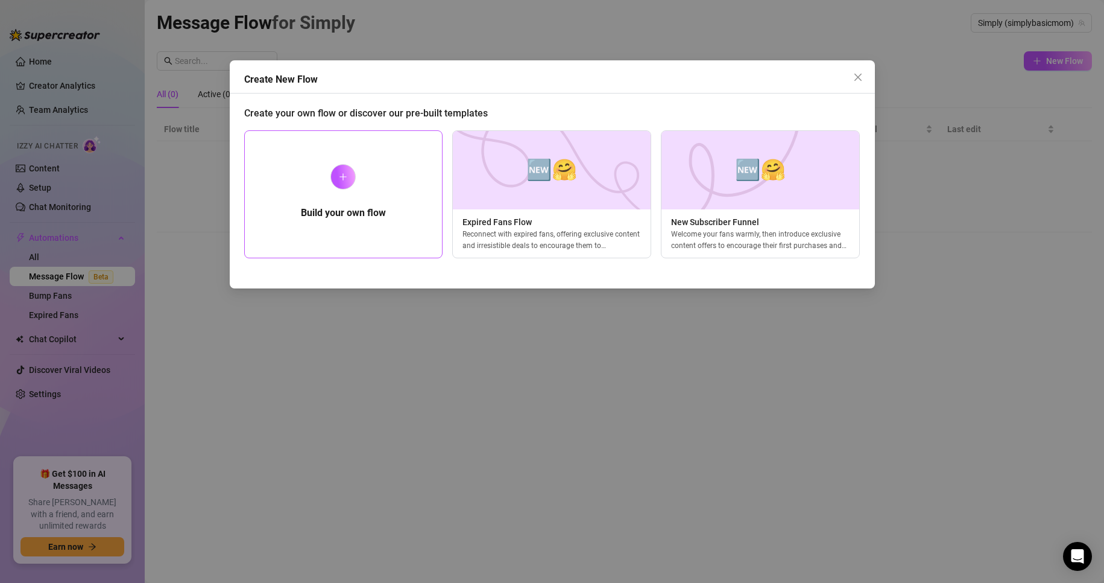
click at [341, 188] on div at bounding box center [342, 176] width 25 height 25
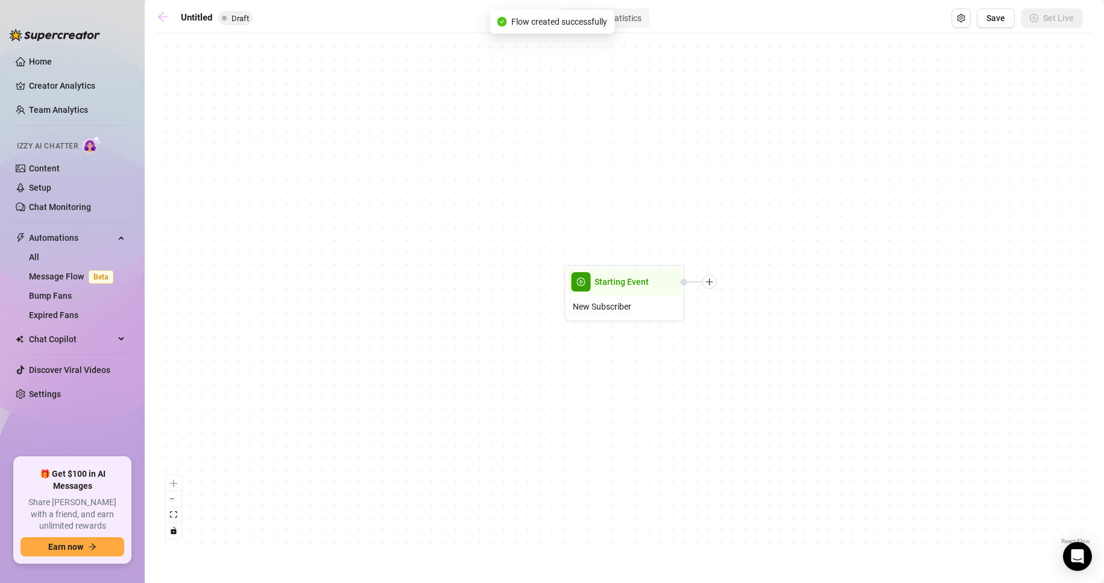
click at [167, 21] on icon "arrow-left" at bounding box center [163, 17] width 12 height 12
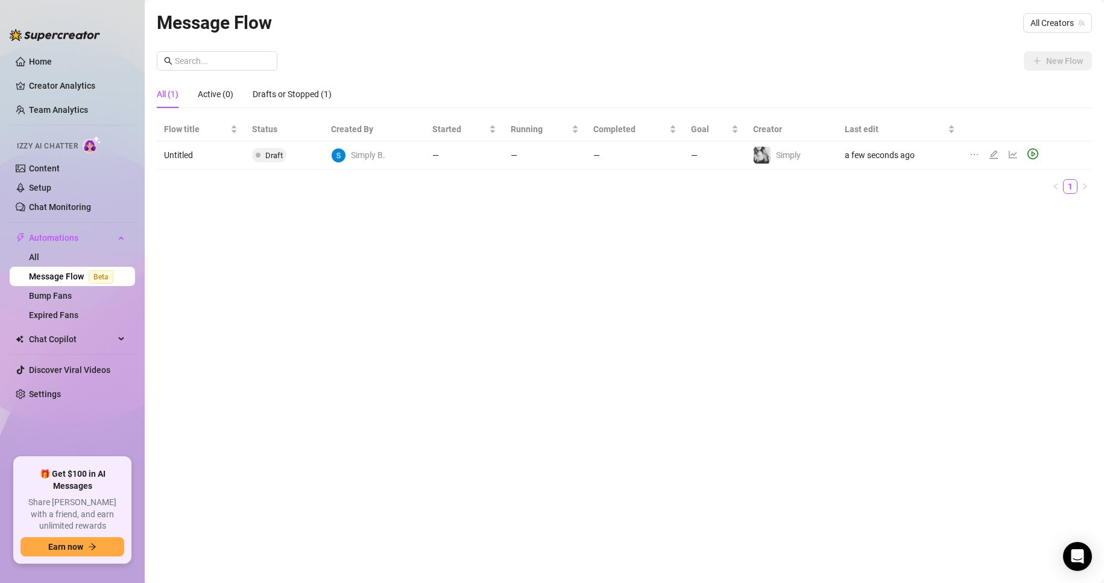
click at [979, 154] on div at bounding box center [977, 154] width 14 height 13
click at [976, 154] on icon "ellipsis" at bounding box center [974, 154] width 7 height 1
click at [999, 210] on span "Delete" at bounding box center [1038, 211] width 92 height 13
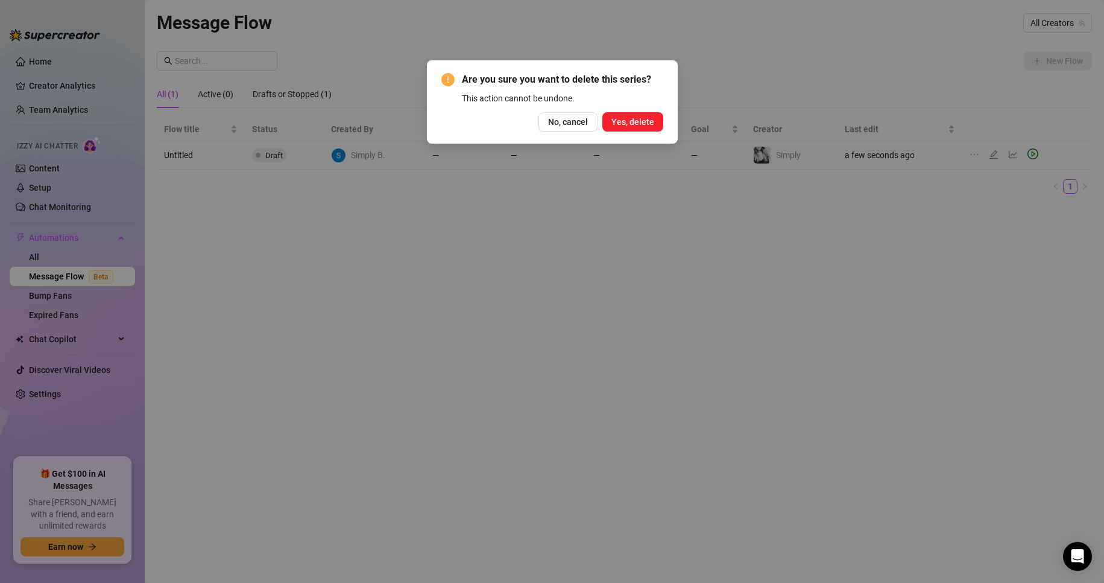
click at [609, 109] on div "Are you sure you want to delete this series? This action cannot be undone. No, …" at bounding box center [552, 101] width 222 height 59
click at [624, 120] on span "Yes, delete" at bounding box center [632, 122] width 43 height 10
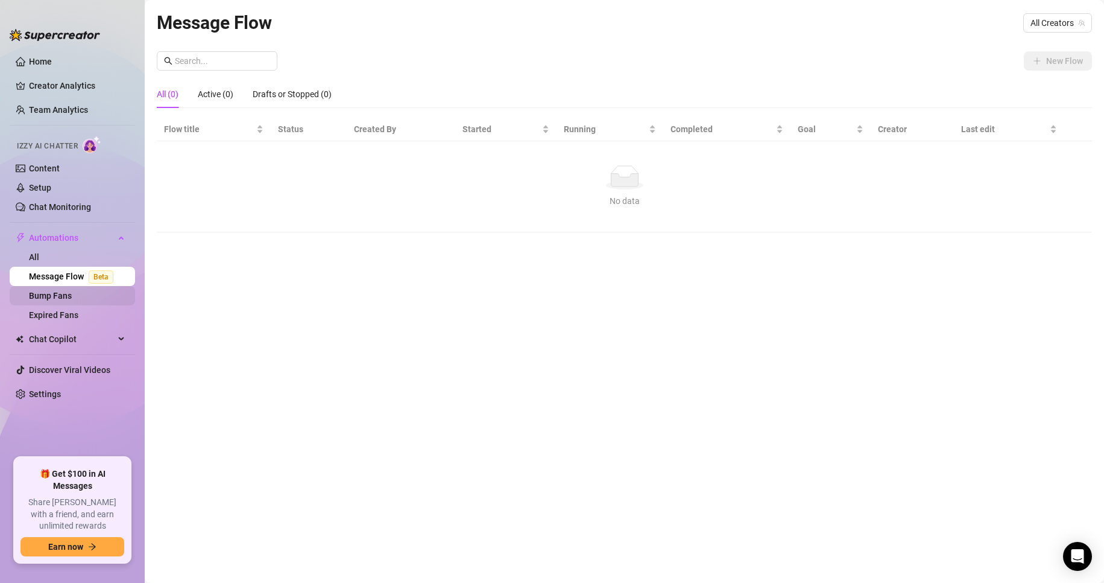
click at [66, 296] on link "Bump Fans" at bounding box center [50, 296] width 43 height 10
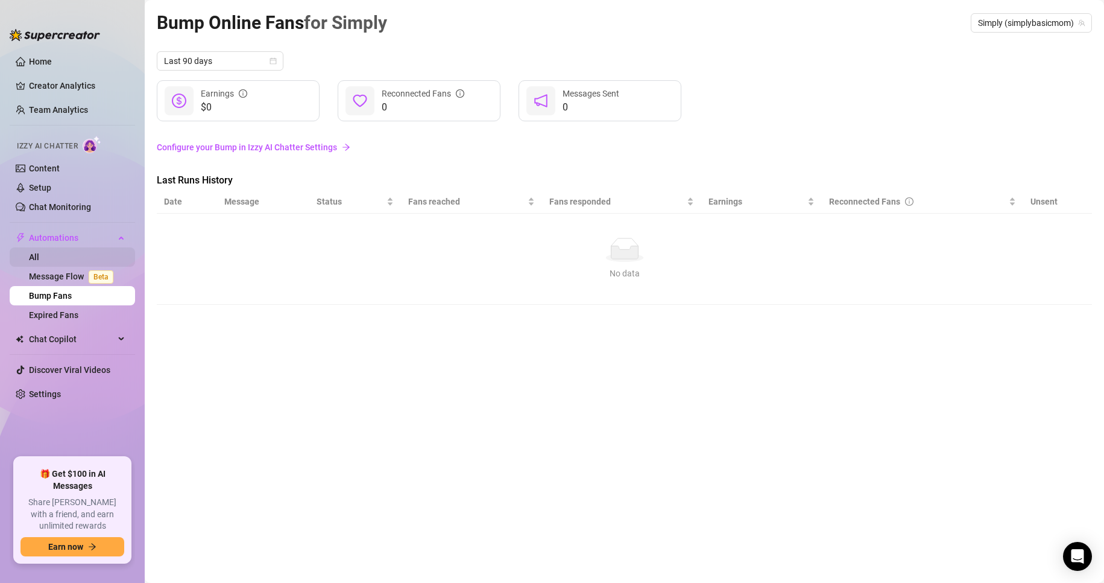
click at [39, 254] on link "All" at bounding box center [34, 257] width 10 height 10
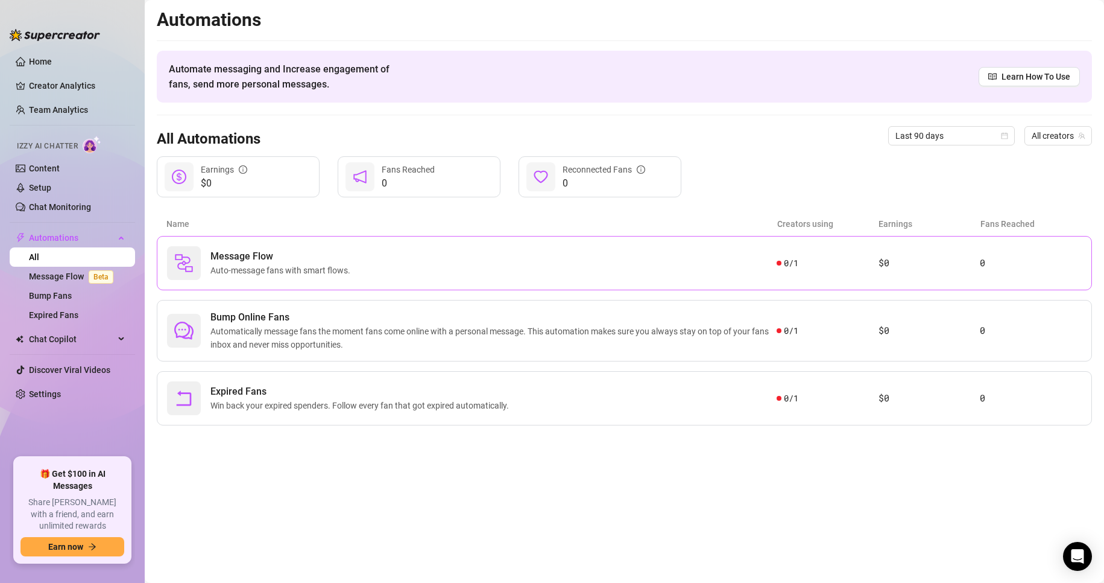
click at [785, 270] on div "Message Flow Auto-message fans with smart flows. 0 / 1 $0 0" at bounding box center [624, 263] width 935 height 54
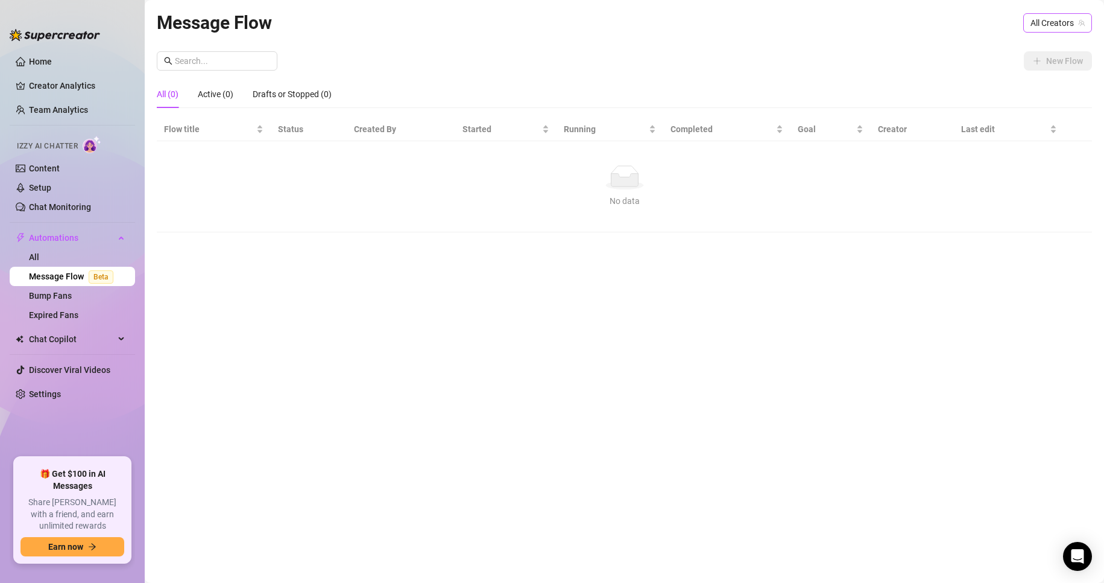
click at [1059, 27] on span "All Creators" at bounding box center [1058, 23] width 54 height 18
click at [1040, 69] on span "( simplybasicmom )" at bounding box center [1047, 66] width 69 height 13
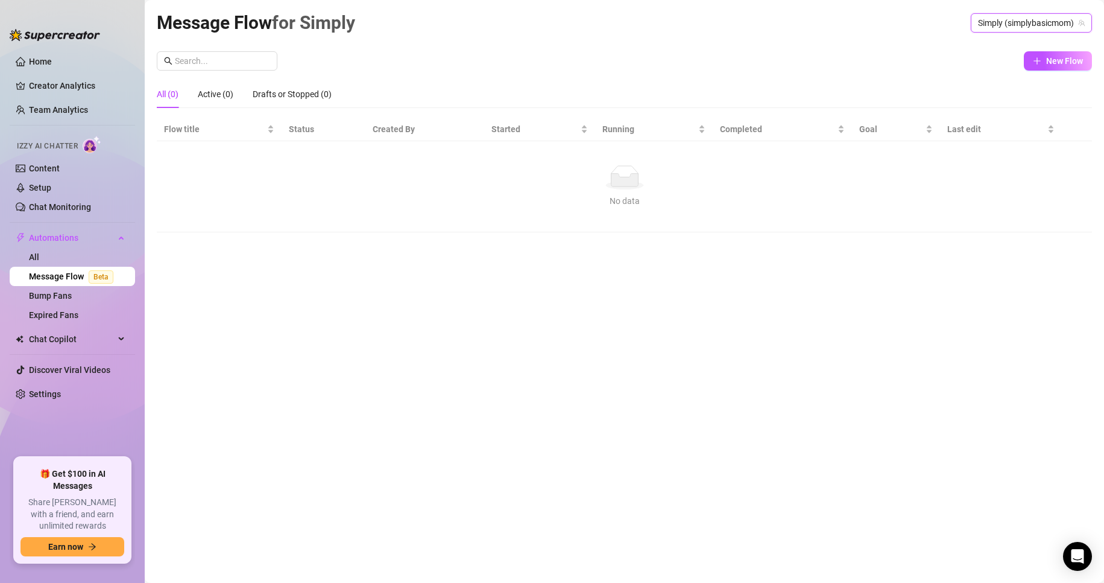
click at [952, 83] on div "All (0) Active (0) Drafts or Stopped (0)" at bounding box center [624, 94] width 935 height 28
click at [1058, 60] on span "New Flow" at bounding box center [1064, 61] width 37 height 10
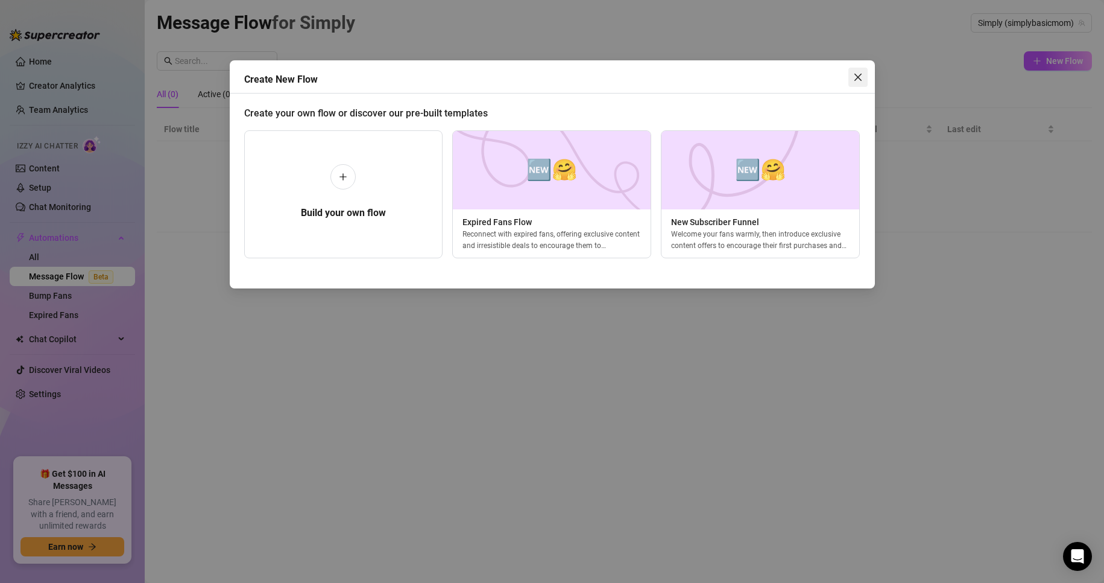
click at [859, 79] on icon "close" at bounding box center [858, 77] width 10 height 10
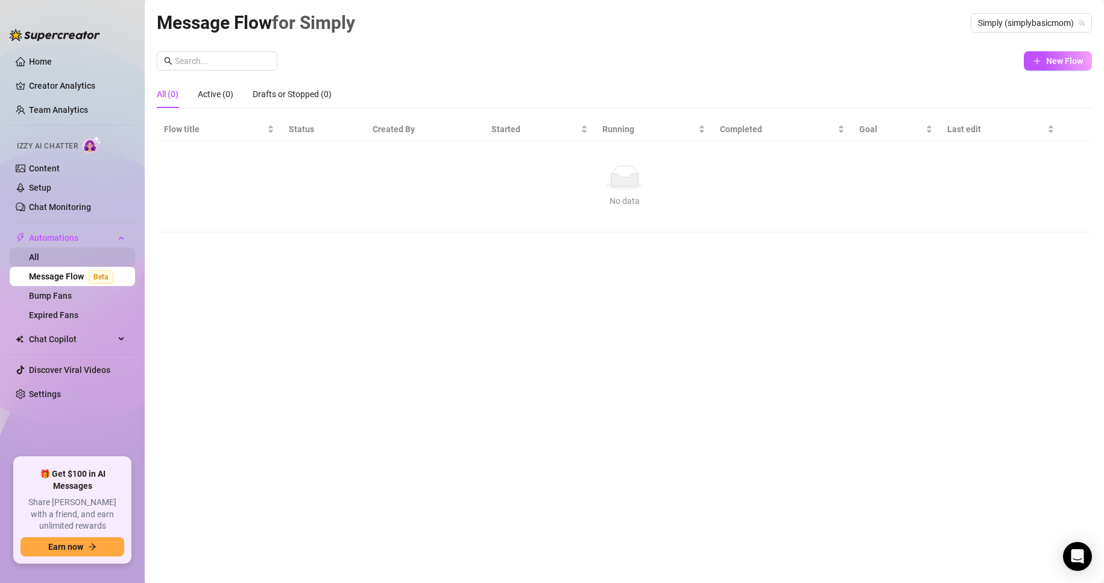
click at [39, 261] on link "All" at bounding box center [34, 257] width 10 height 10
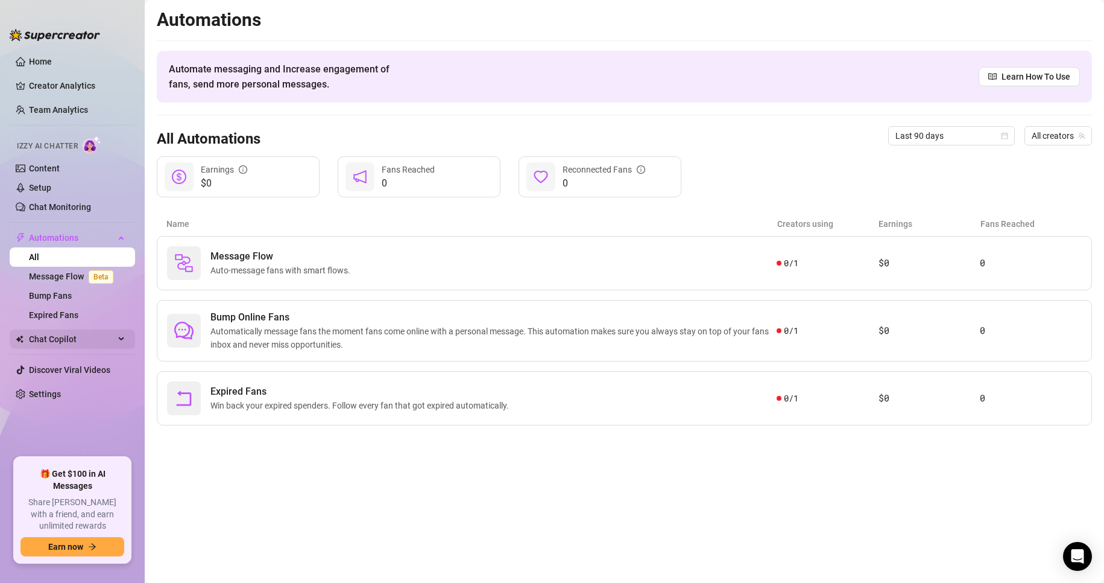
click at [59, 342] on span "Chat Copilot" at bounding box center [72, 338] width 86 height 19
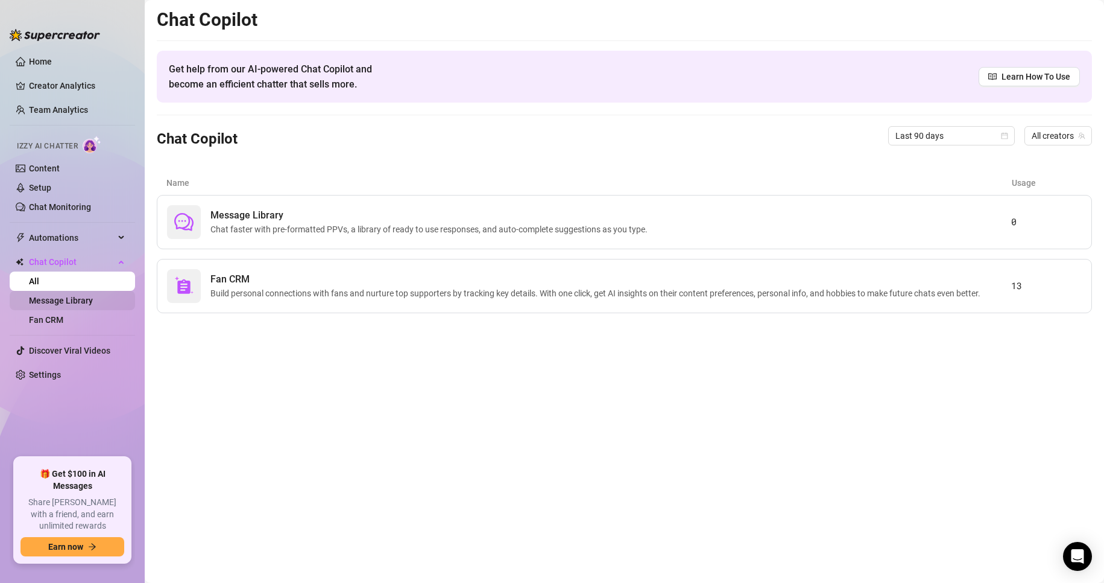
click at [72, 299] on link "Message Library" at bounding box center [61, 300] width 64 height 10
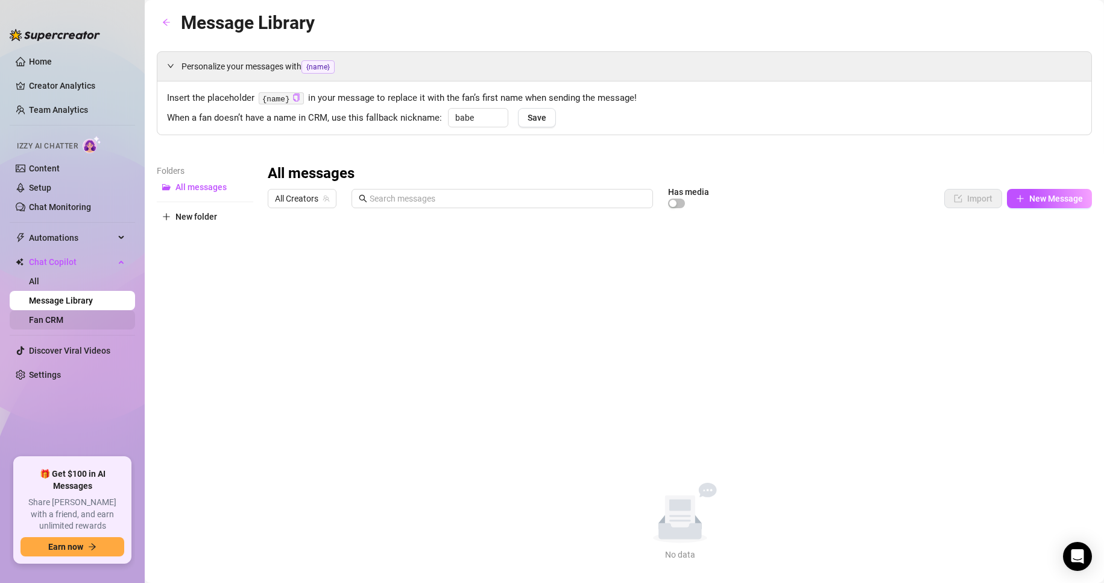
click at [63, 320] on link "Fan CRM" at bounding box center [46, 320] width 34 height 10
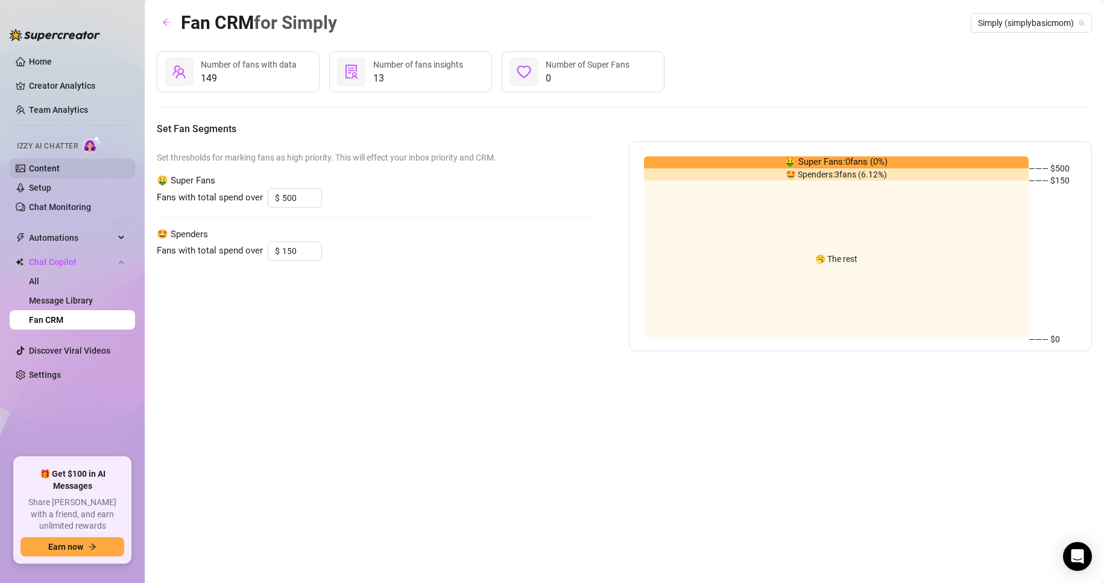
click at [60, 171] on link "Content" at bounding box center [44, 168] width 31 height 10
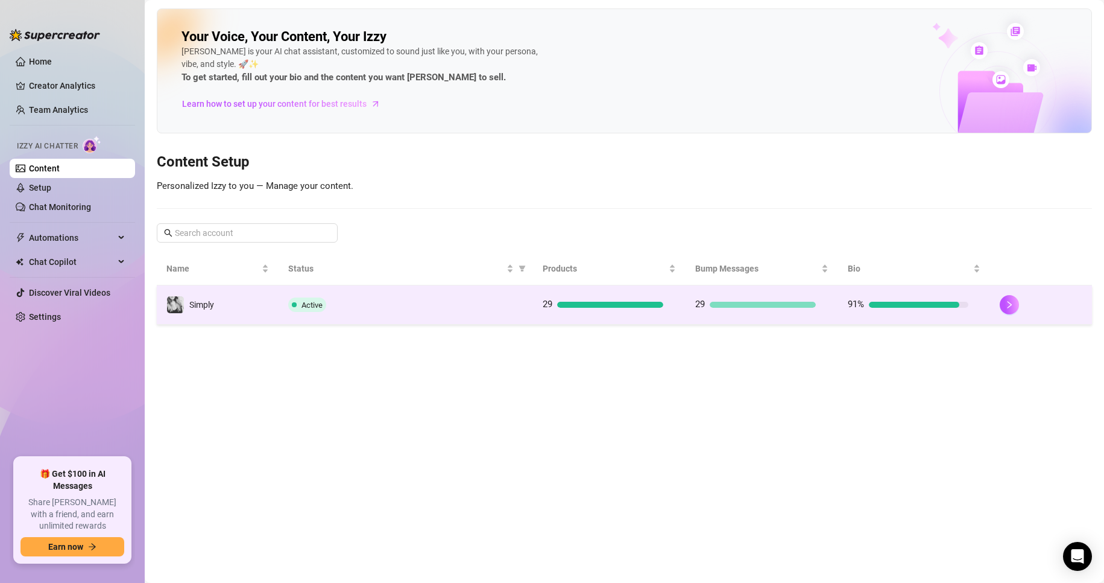
click at [602, 299] on div "29" at bounding box center [603, 304] width 121 height 14
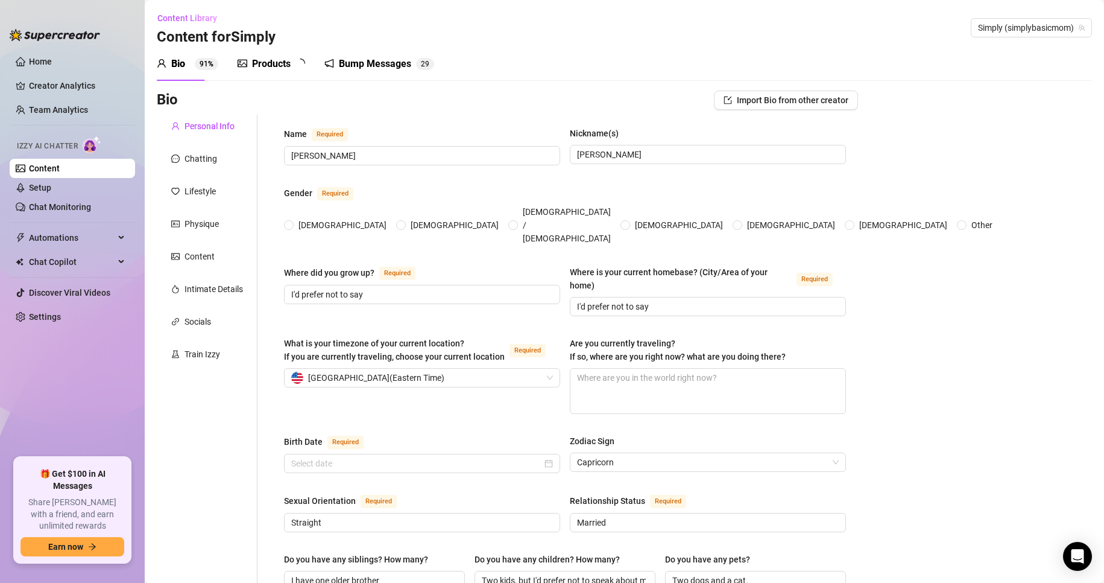
radio input "true"
type input "[DATE]"
click at [285, 64] on div "Products" at bounding box center [271, 64] width 39 height 14
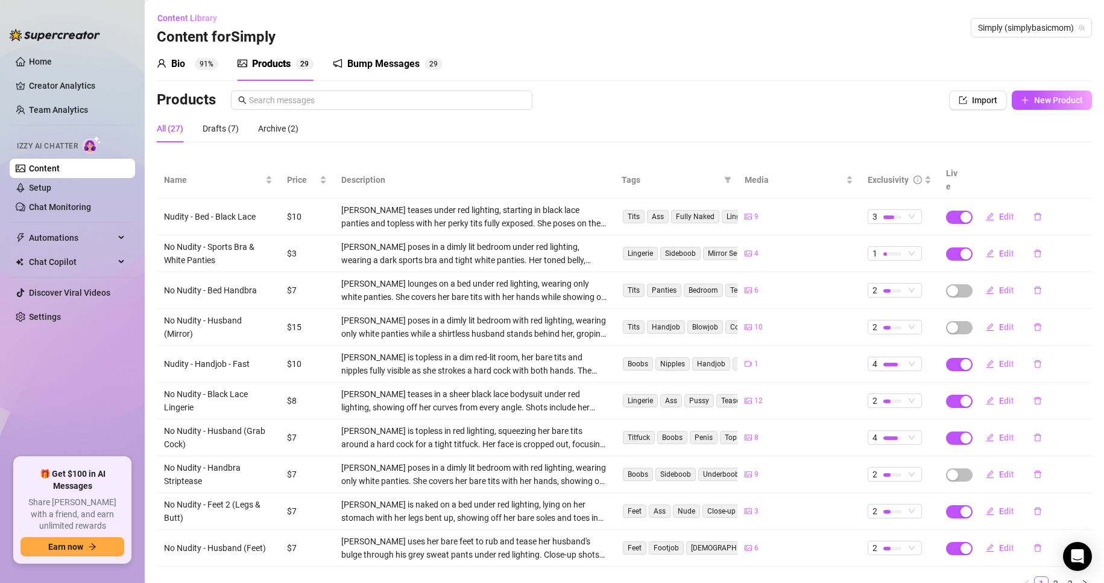
scroll to position [40, 0]
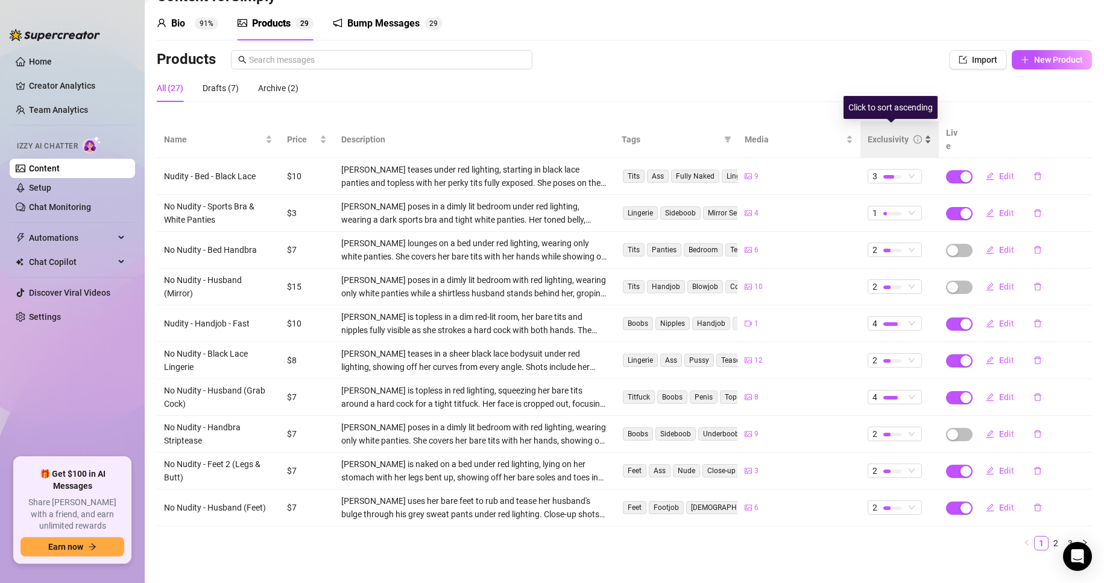
click at [918, 140] on div "Exclusivity" at bounding box center [900, 139] width 64 height 13
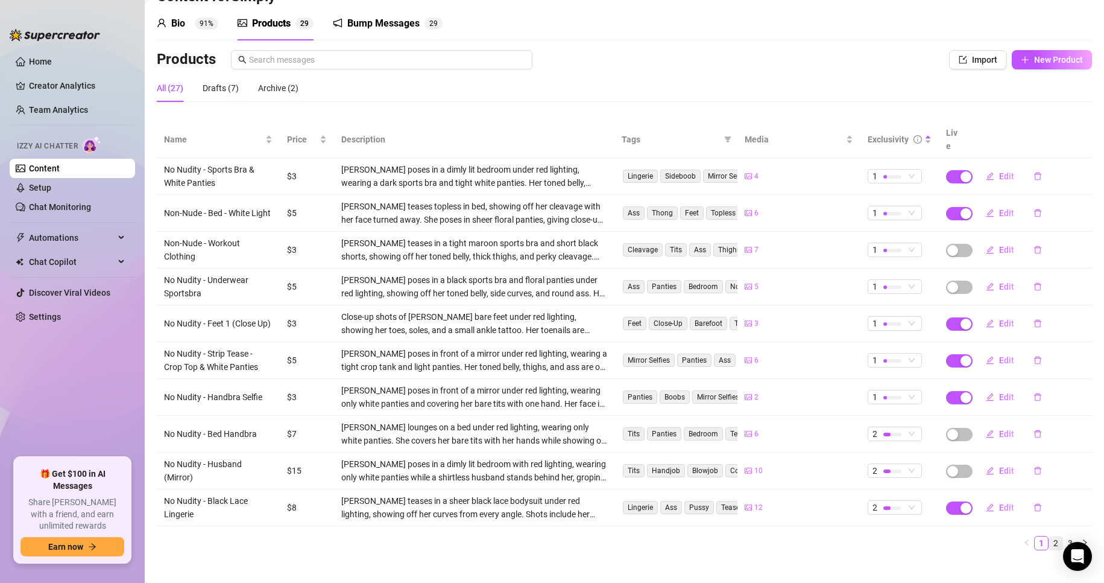
click at [1049, 536] on link "2" at bounding box center [1055, 542] width 13 height 13
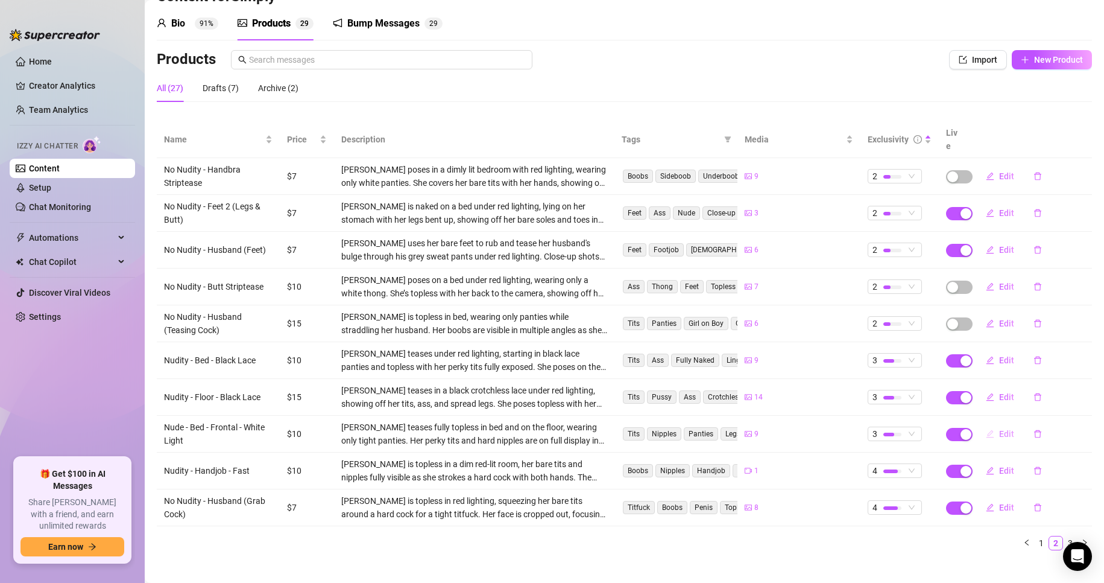
click at [991, 424] on button "Edit" at bounding box center [1000, 433] width 48 height 19
type textarea "Type your message here..."
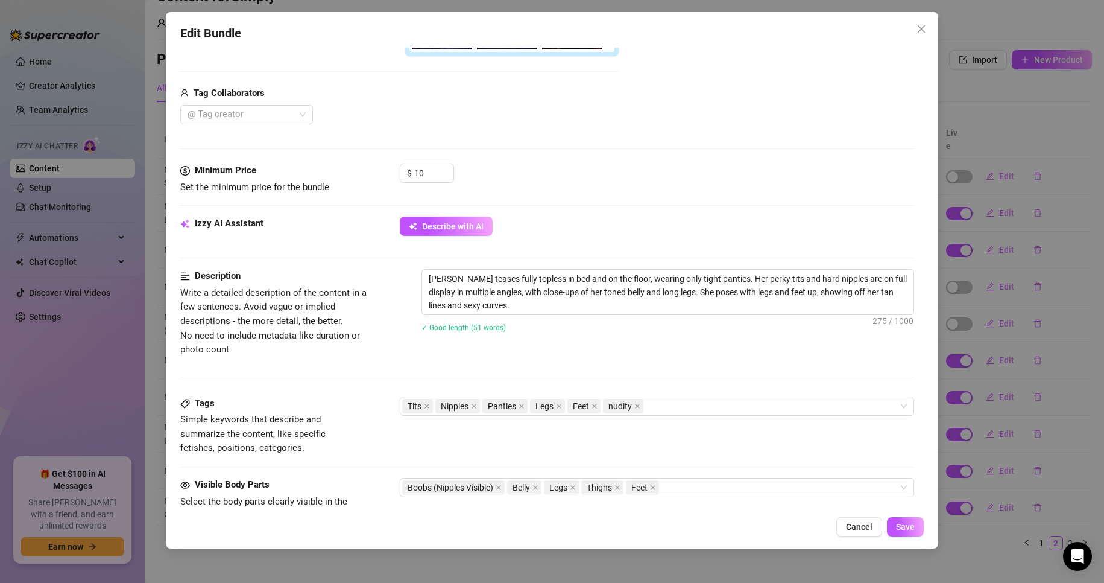
scroll to position [422, 0]
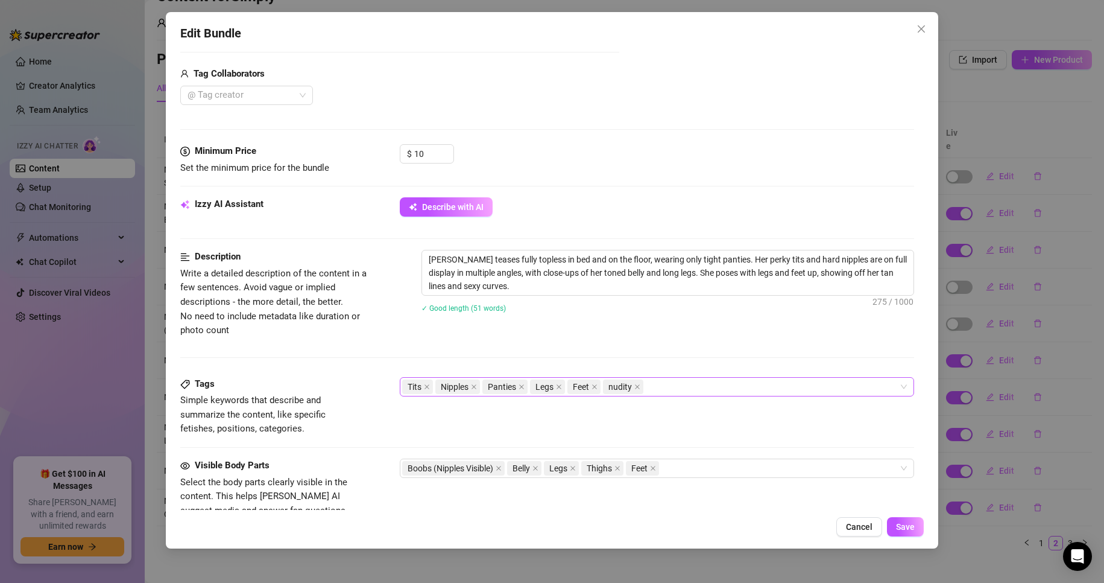
click at [693, 388] on div "Tits Nipples Panties Legs Feet nudity" at bounding box center [651, 386] width 498 height 17
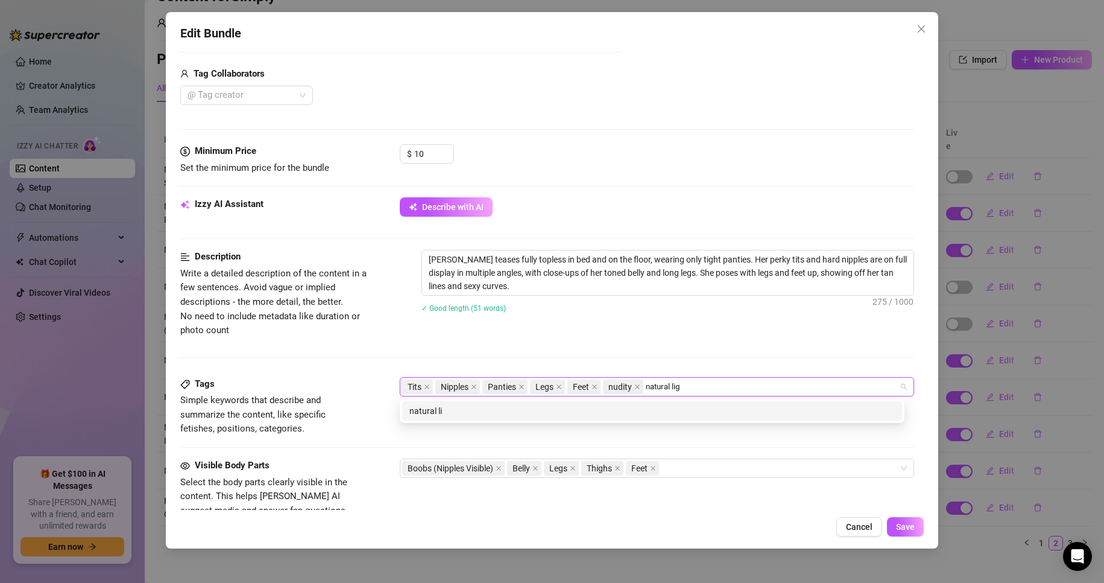
type input "natural light"
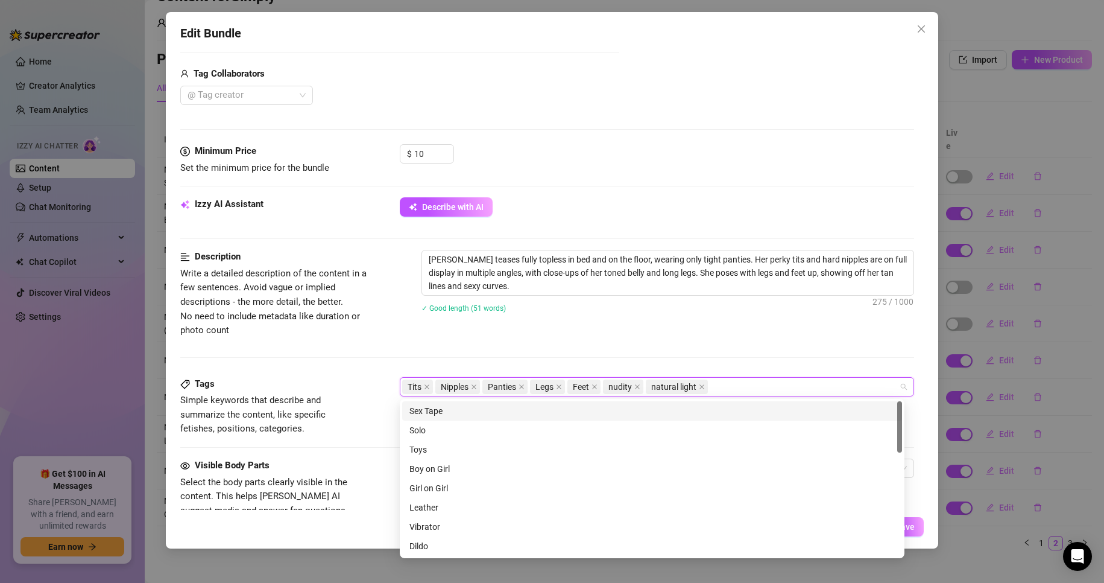
click at [740, 346] on div "Description Write a detailed description of the content in a few sentences. Avo…" at bounding box center [547, 313] width 734 height 127
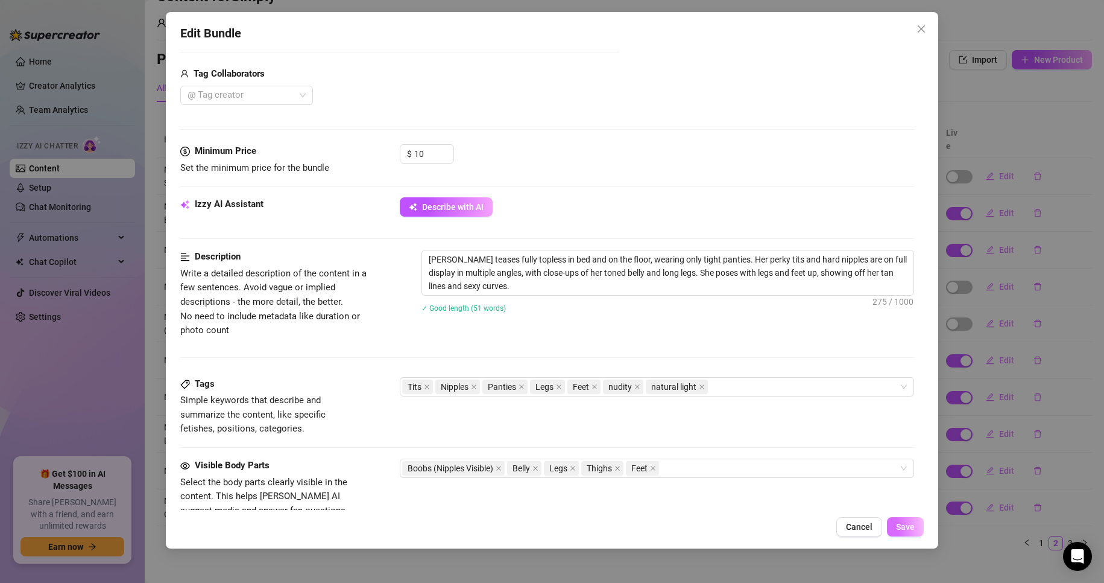
click at [902, 531] on span "Save" at bounding box center [905, 527] width 19 height 10
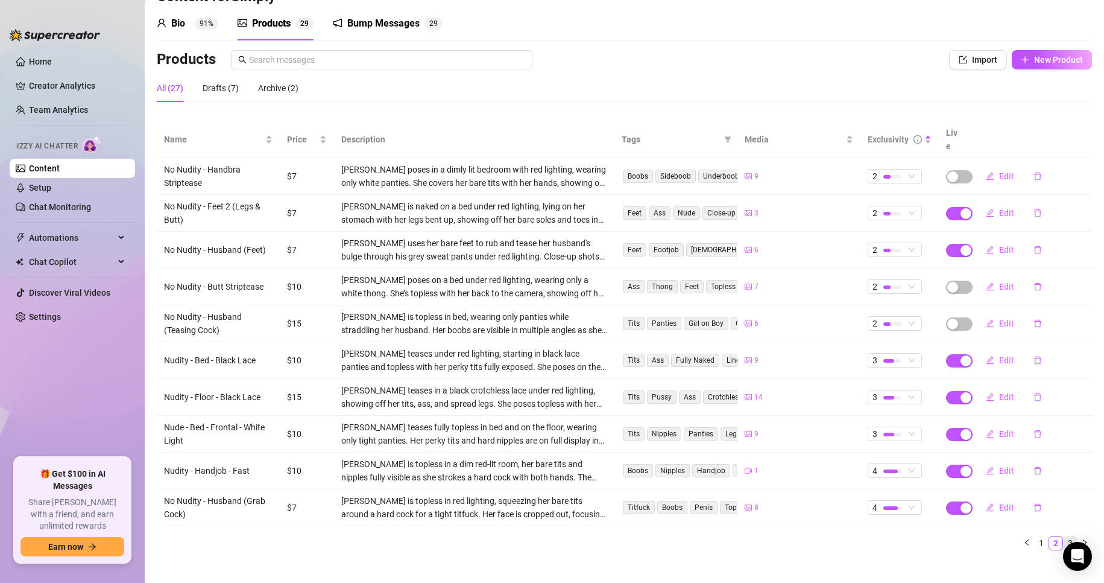
click at [1064, 536] on link "3" at bounding box center [1070, 542] width 13 height 13
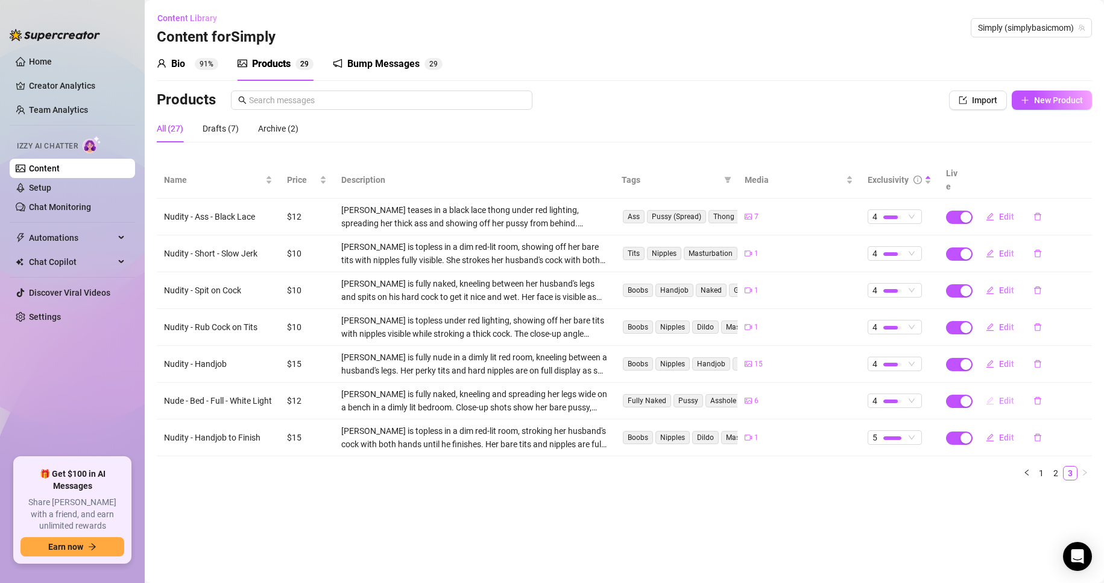
click at [998, 391] on button "Edit" at bounding box center [1000, 400] width 48 height 19
type textarea "Type your message here..."
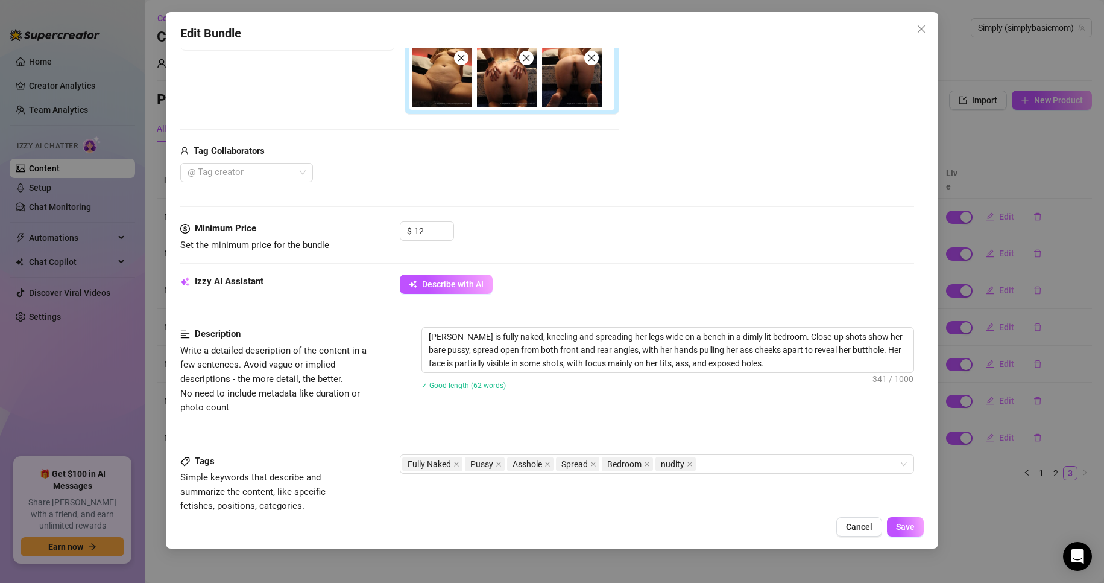
scroll to position [302, 0]
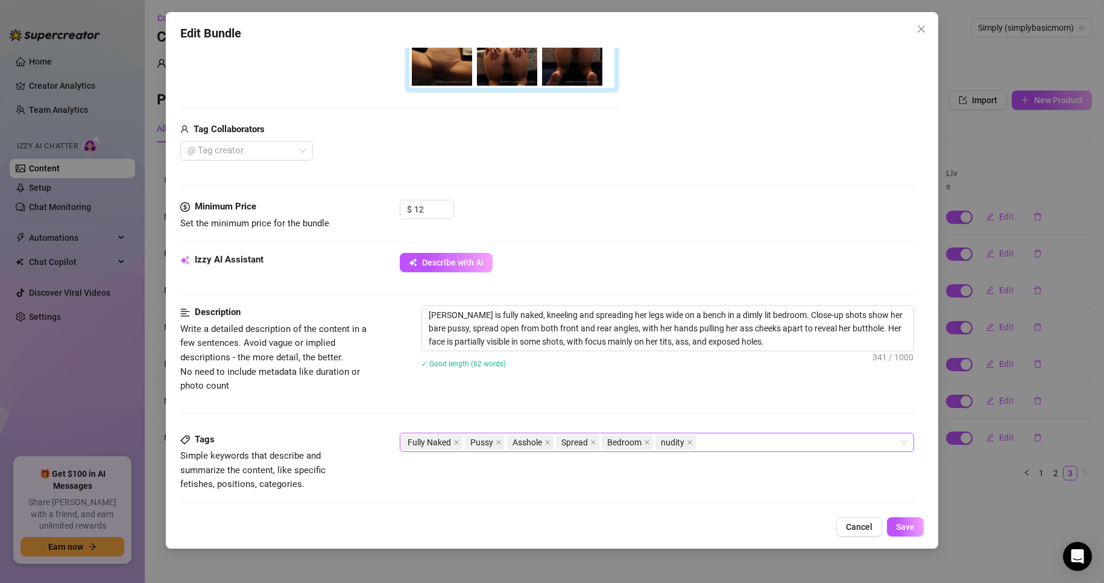
click at [736, 437] on div "Fully Naked Pussy Asshole Spread Bedroom nudity" at bounding box center [651, 442] width 498 height 17
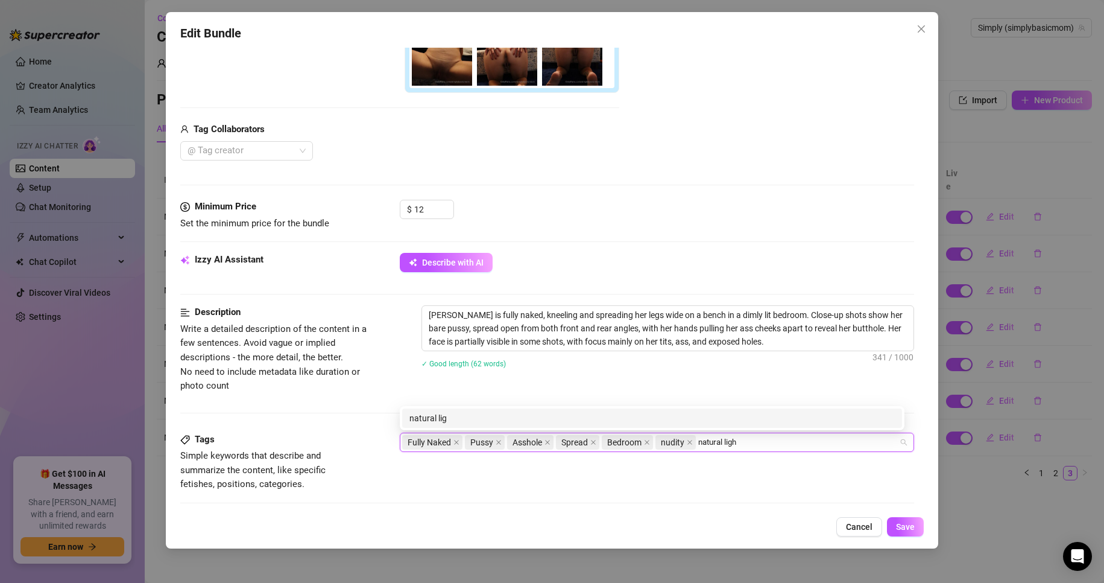
type input "natural light"
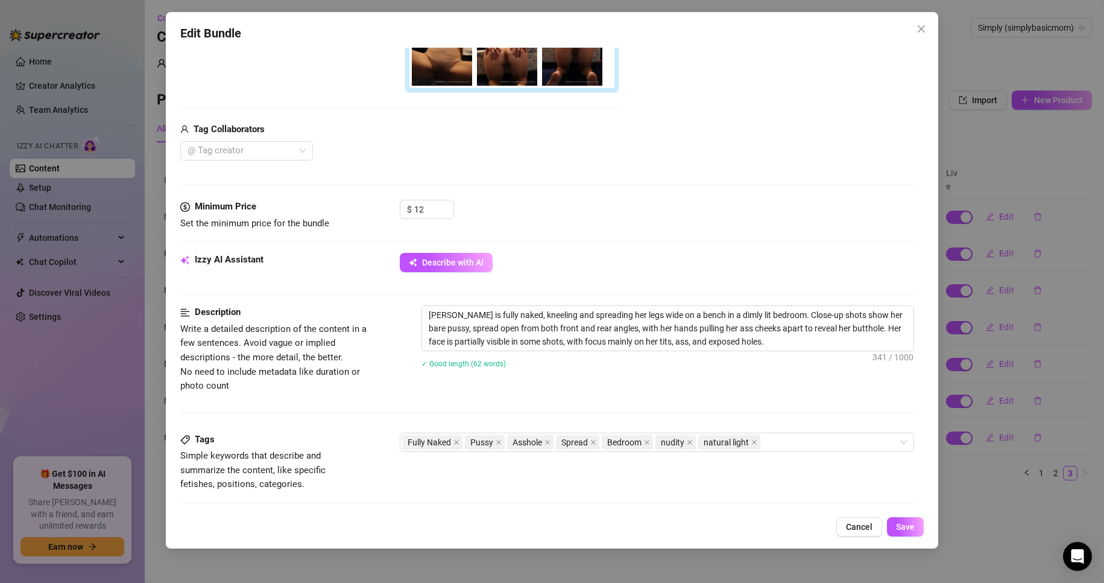
click at [246, 408] on div "Description Write a detailed description of the content in a few sentences. Avo…" at bounding box center [547, 368] width 734 height 127
click at [918, 532] on button "Save" at bounding box center [905, 526] width 37 height 19
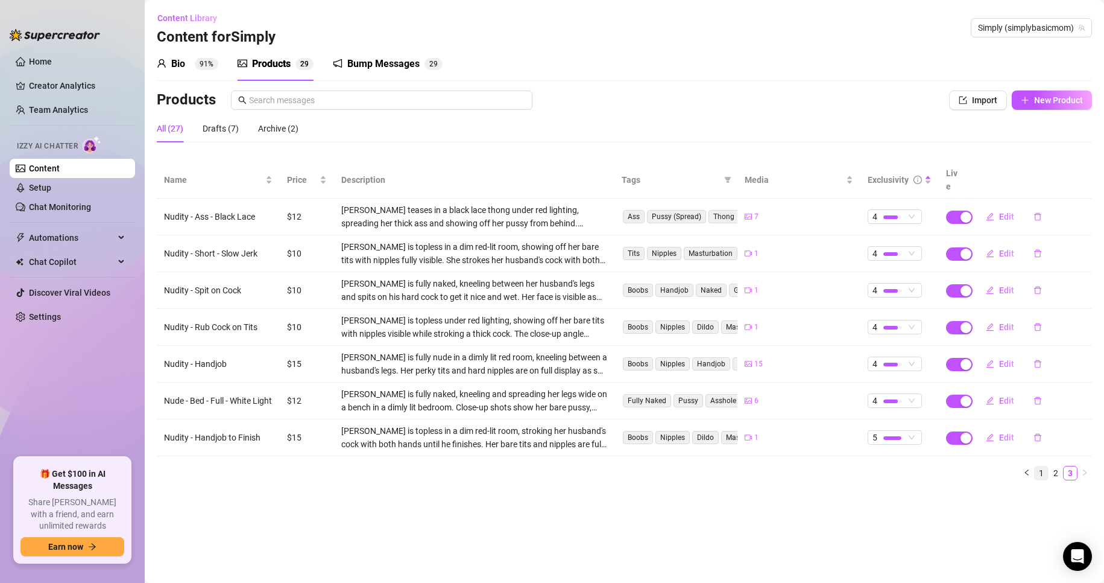
click at [1038, 466] on link "1" at bounding box center [1041, 472] width 13 height 13
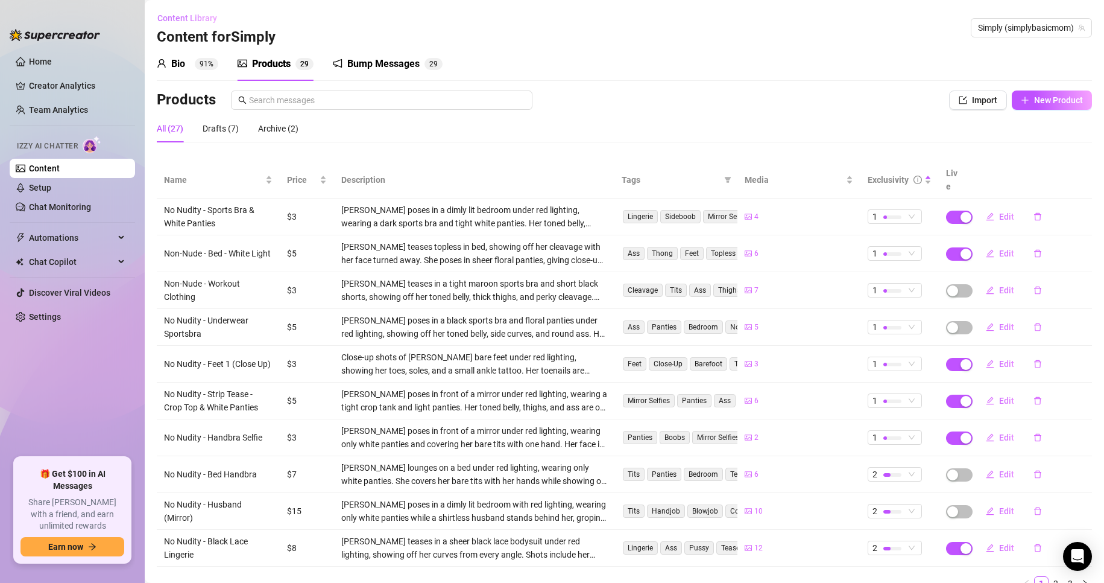
click at [211, 17] on span "Content Library" at bounding box center [187, 18] width 60 height 10
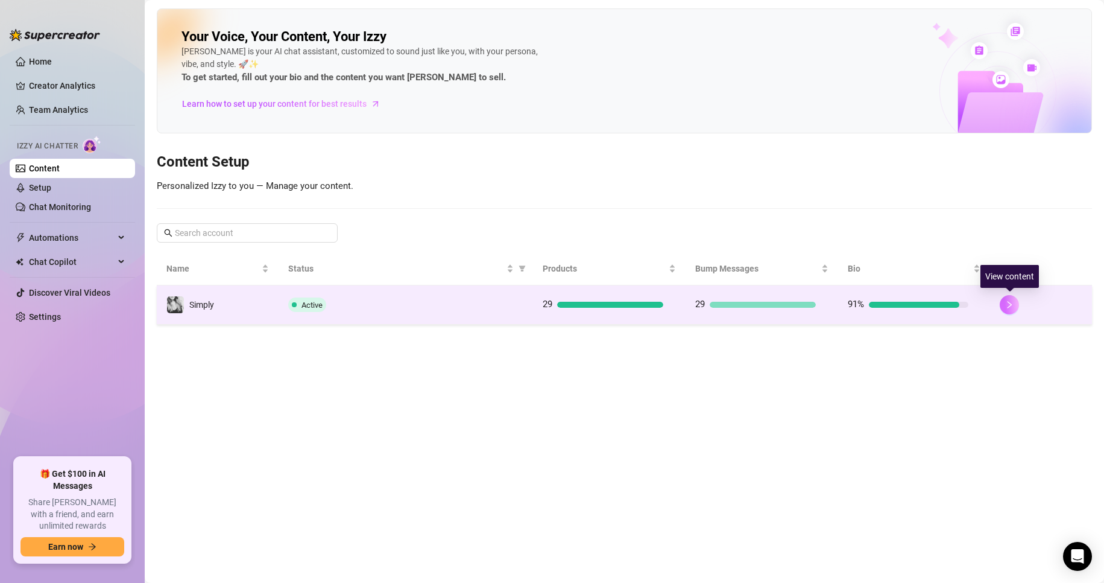
click at [1009, 307] on icon "right" at bounding box center [1009, 304] width 8 height 8
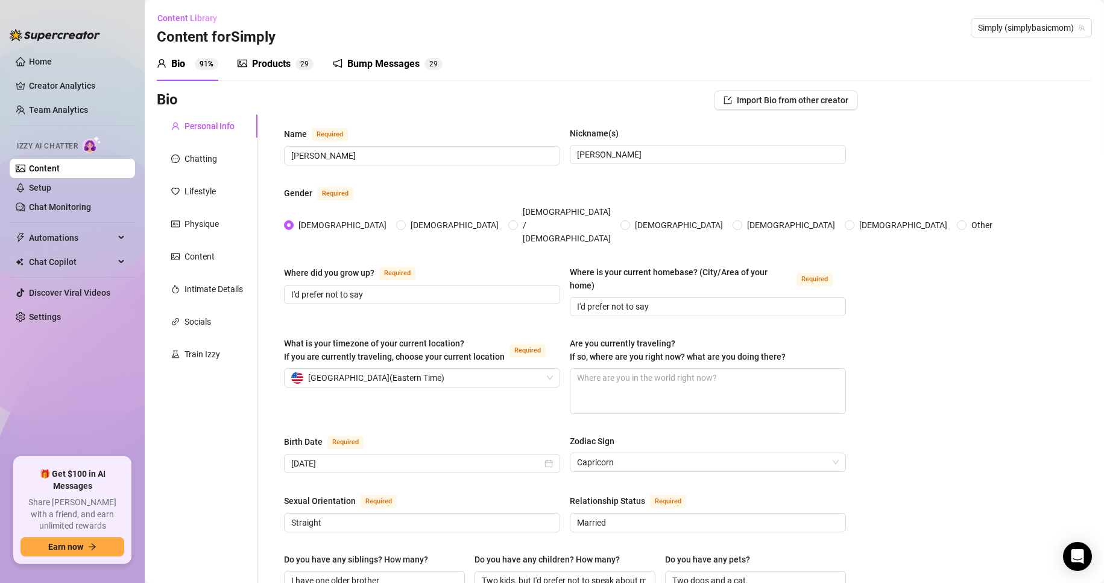
click at [279, 58] on div "Products" at bounding box center [271, 64] width 39 height 14
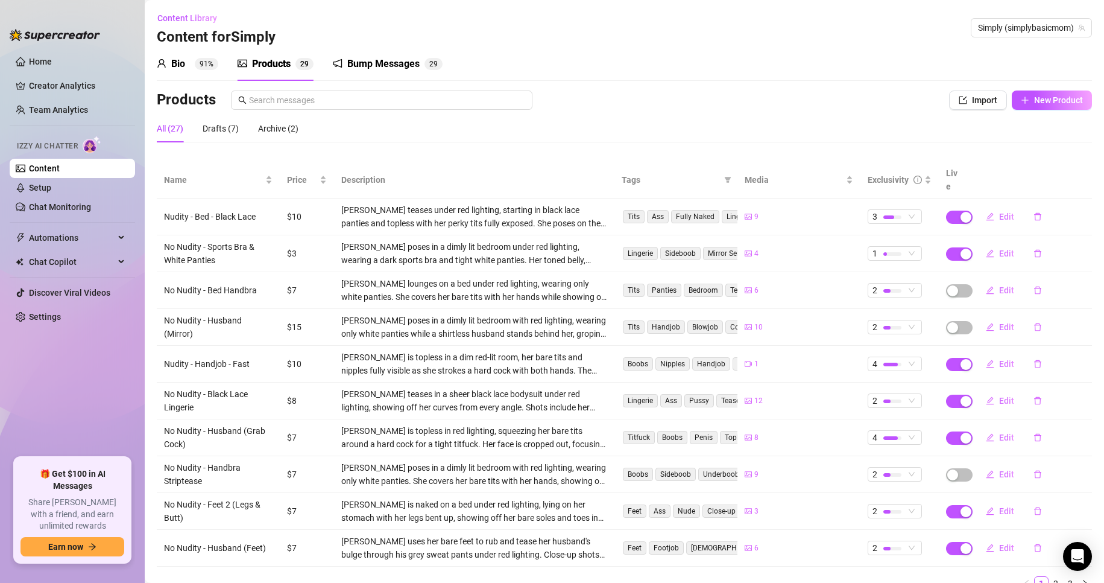
scroll to position [40, 0]
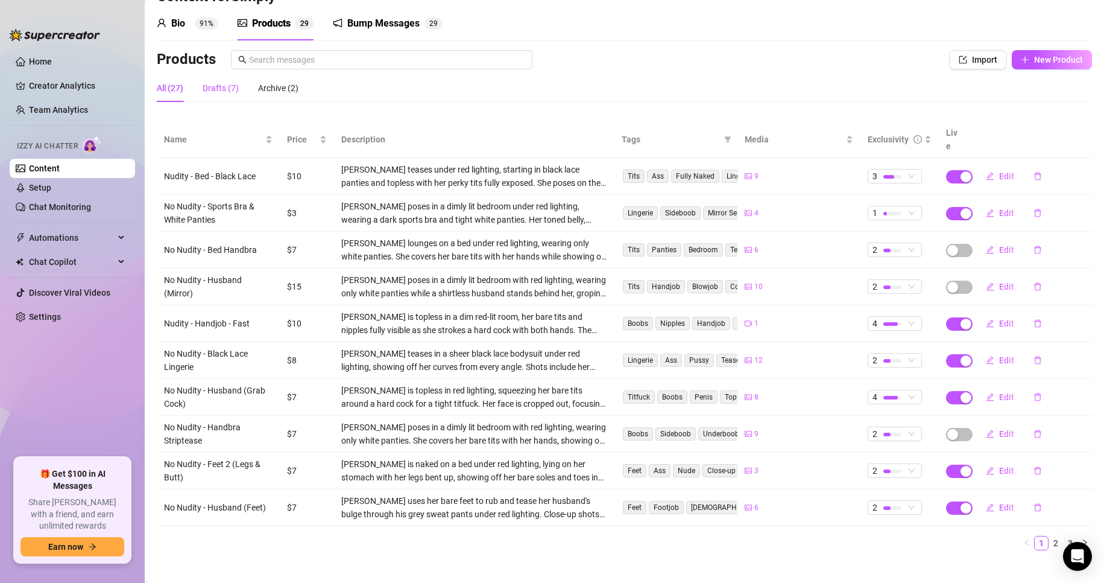
click at [229, 84] on div "Drafts (7)" at bounding box center [221, 87] width 36 height 13
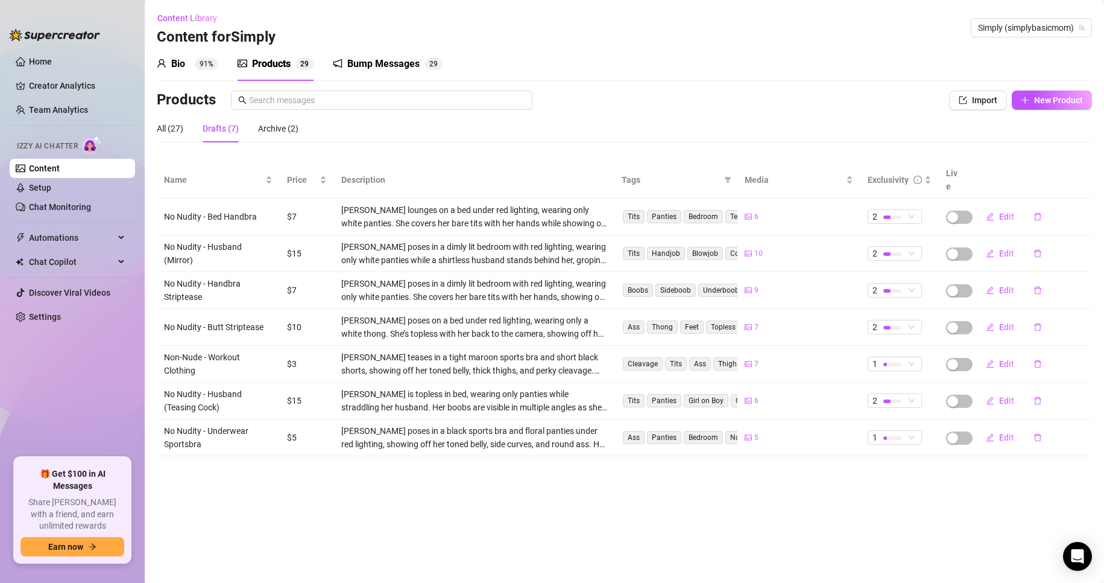
scroll to position [0, 0]
click at [178, 124] on div "All (27)" at bounding box center [170, 128] width 27 height 13
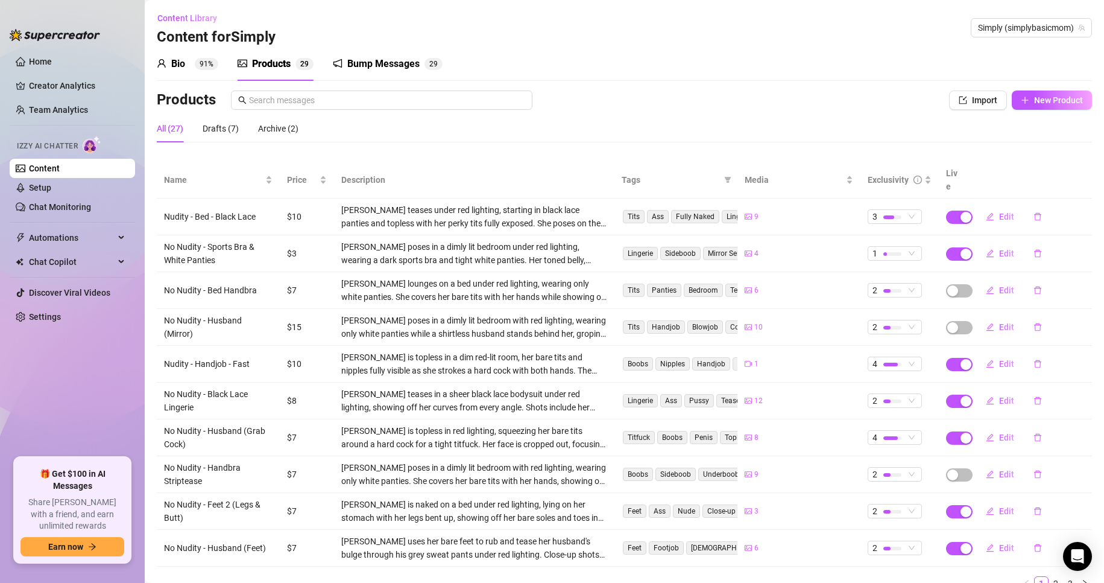
click at [944, 174] on th "Live" at bounding box center [954, 180] width 30 height 37
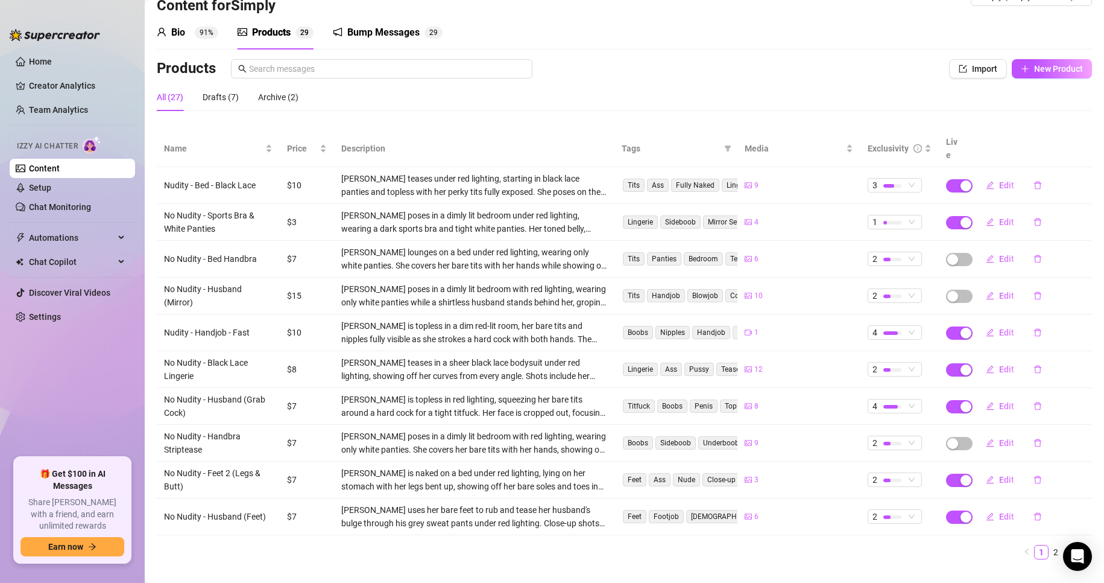
scroll to position [40, 0]
